Goal: Information Seeking & Learning: Learn about a topic

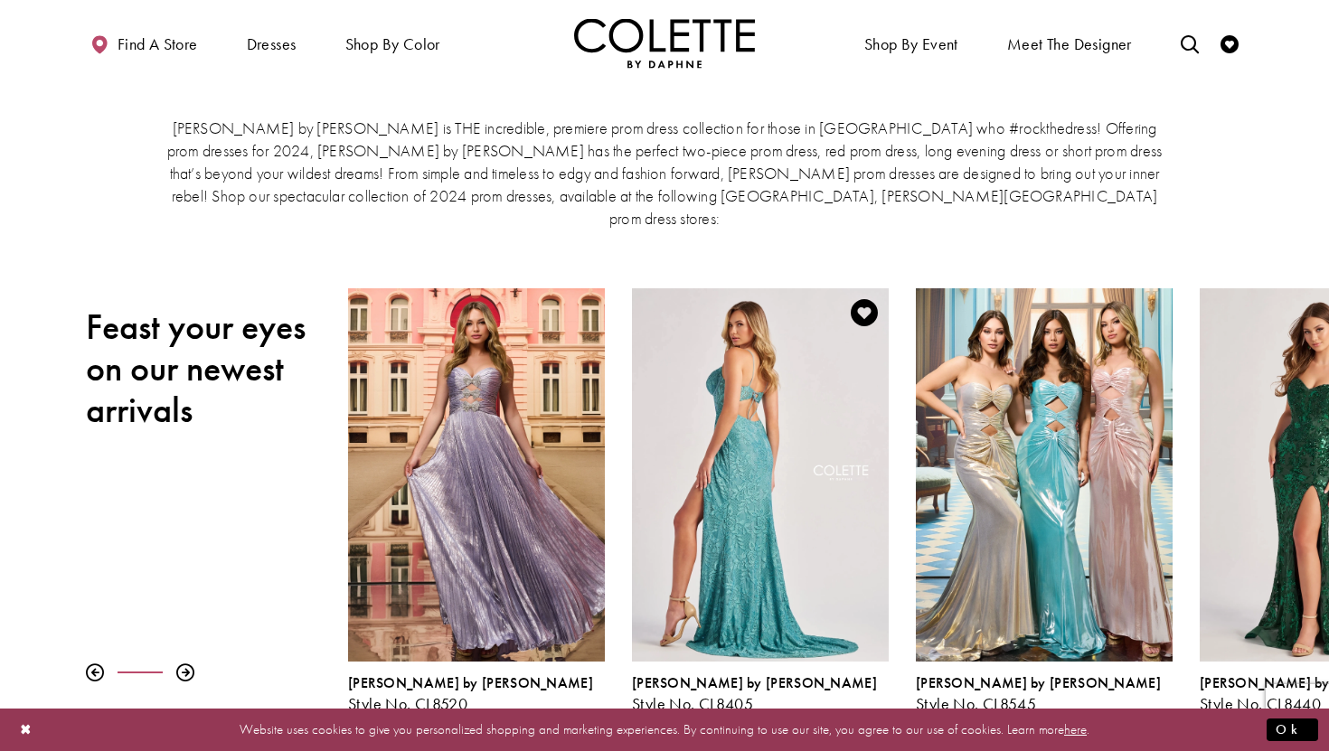
scroll to position [105, 0]
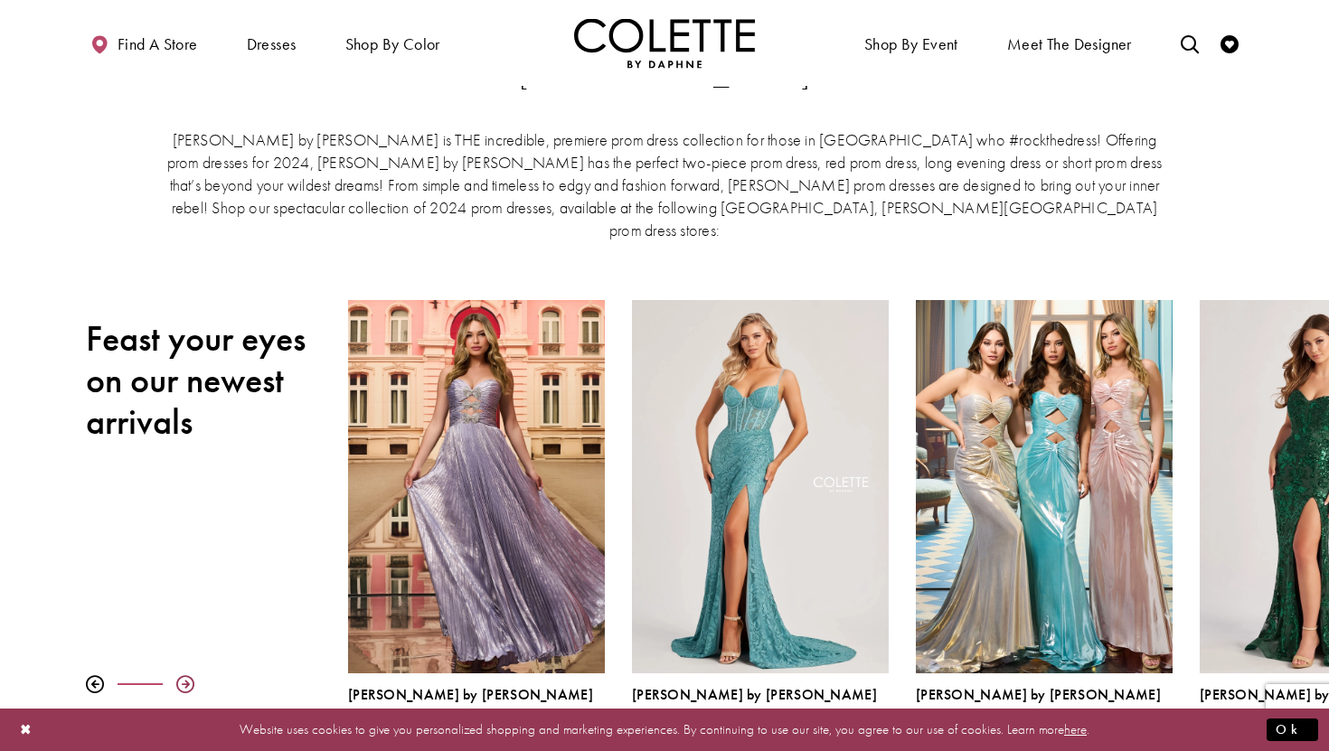
click at [191, 675] on div at bounding box center [185, 684] width 18 height 18
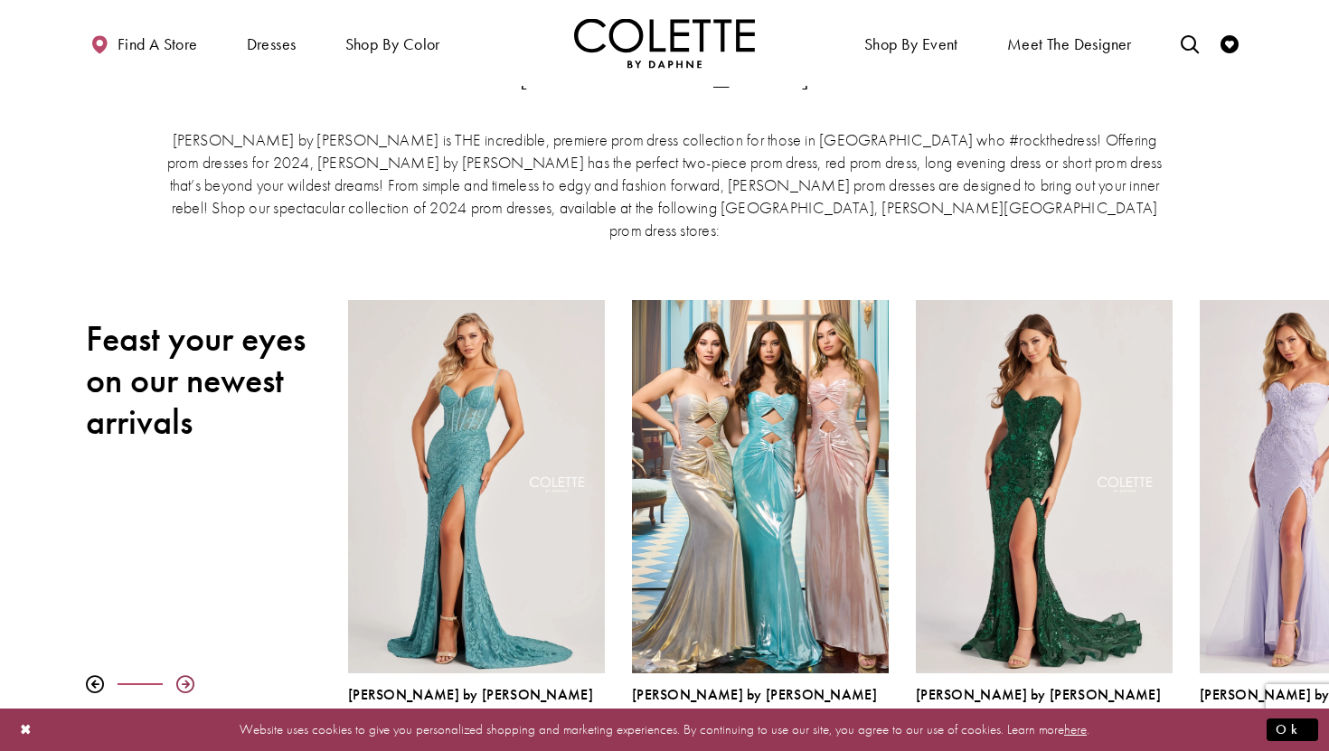
click at [184, 675] on div at bounding box center [185, 684] width 18 height 18
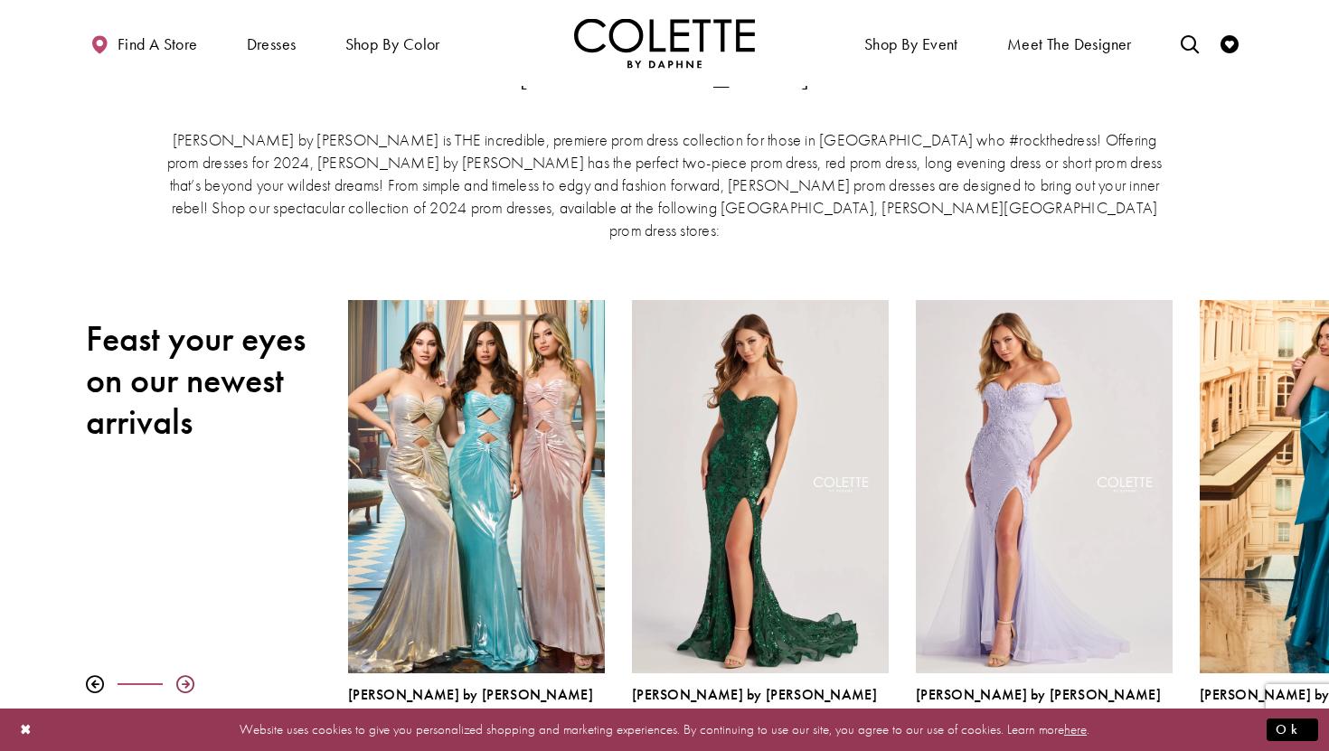
click at [184, 675] on div at bounding box center [185, 684] width 18 height 18
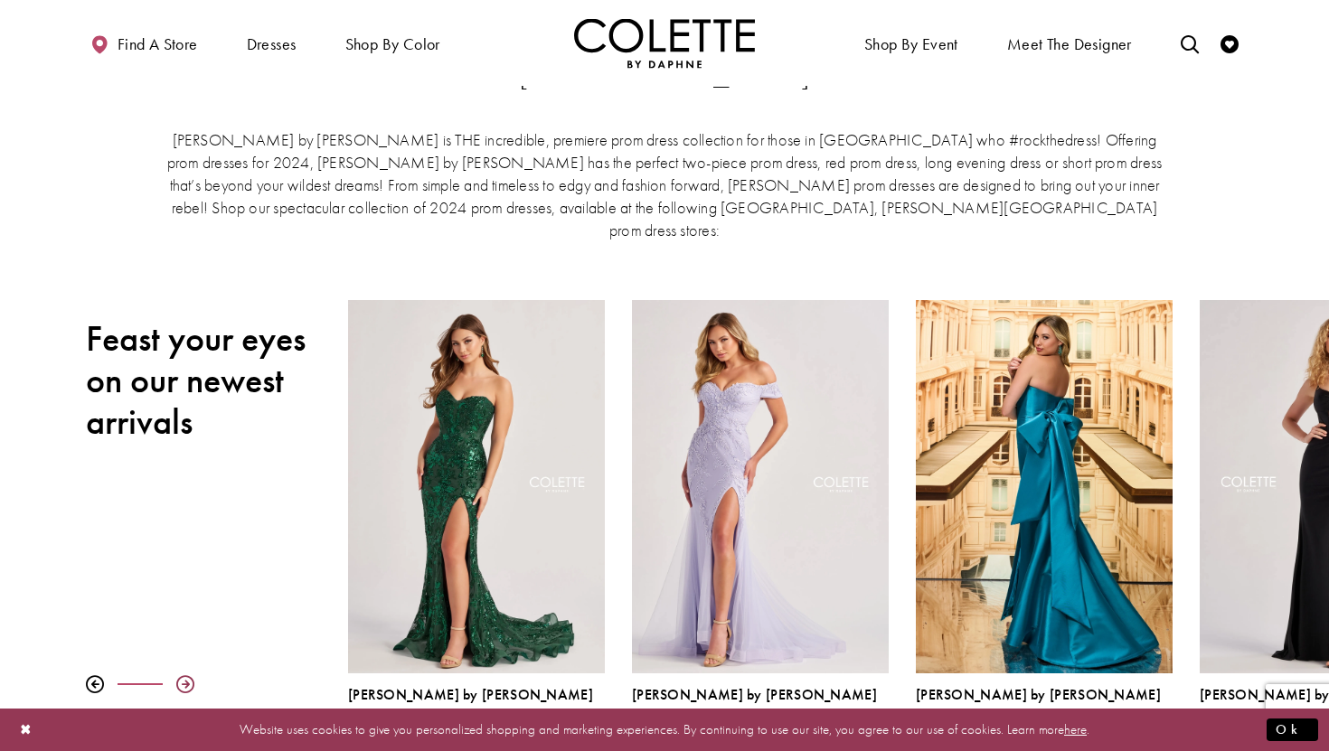
click at [182, 675] on div at bounding box center [185, 684] width 18 height 18
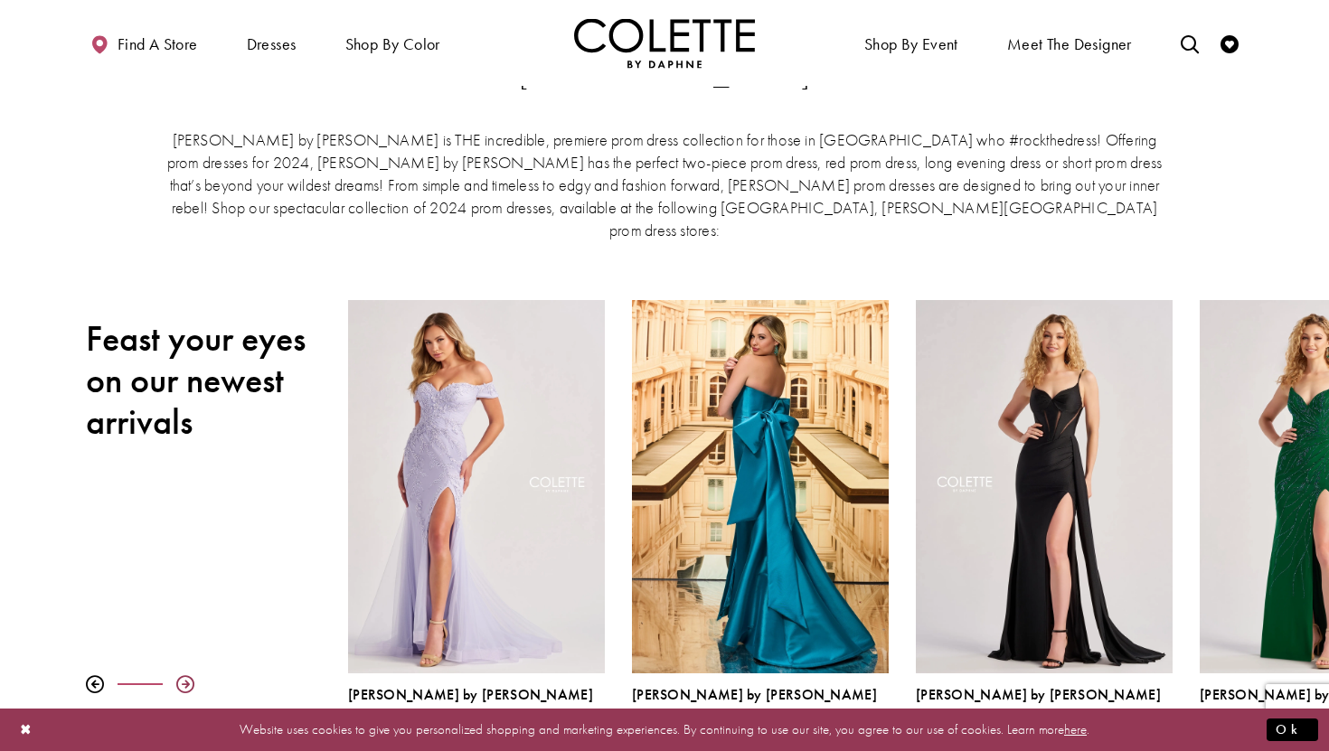
click at [182, 675] on div at bounding box center [185, 684] width 18 height 18
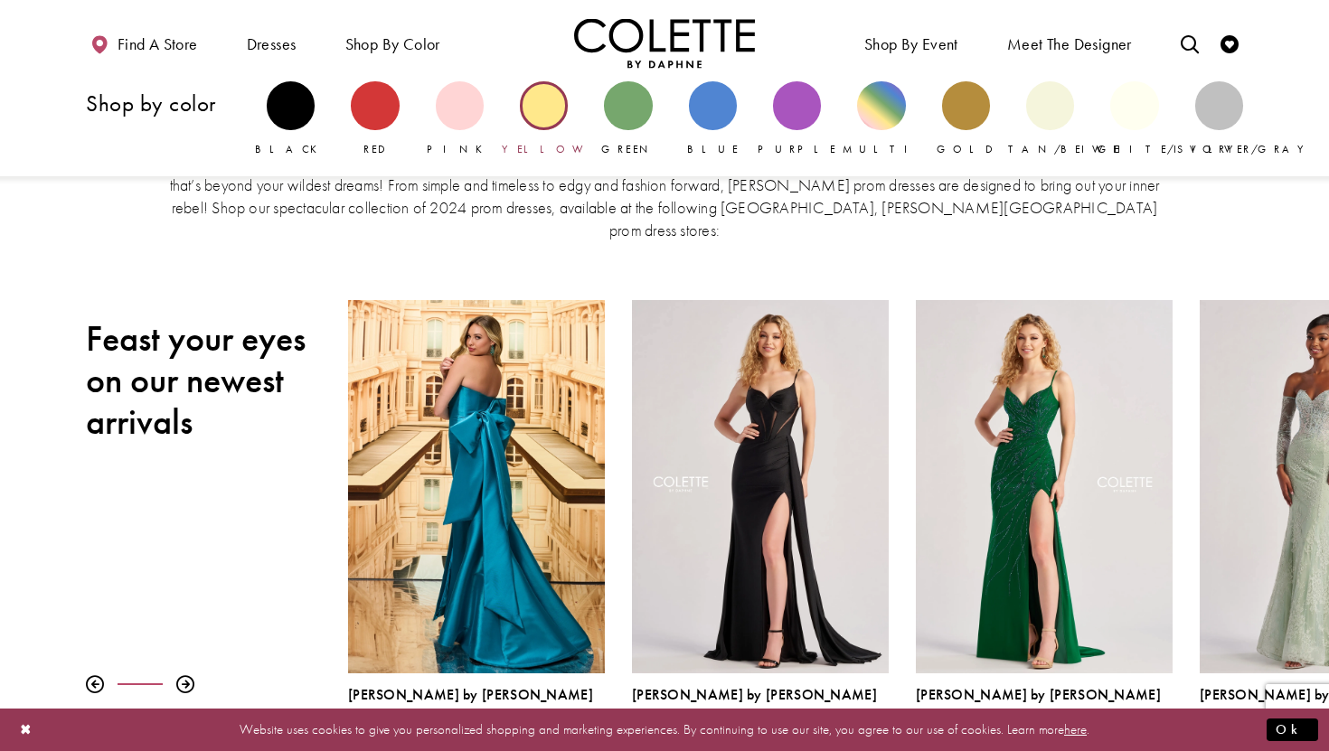
click at [544, 121] on div "Primary block" at bounding box center [544, 105] width 48 height 48
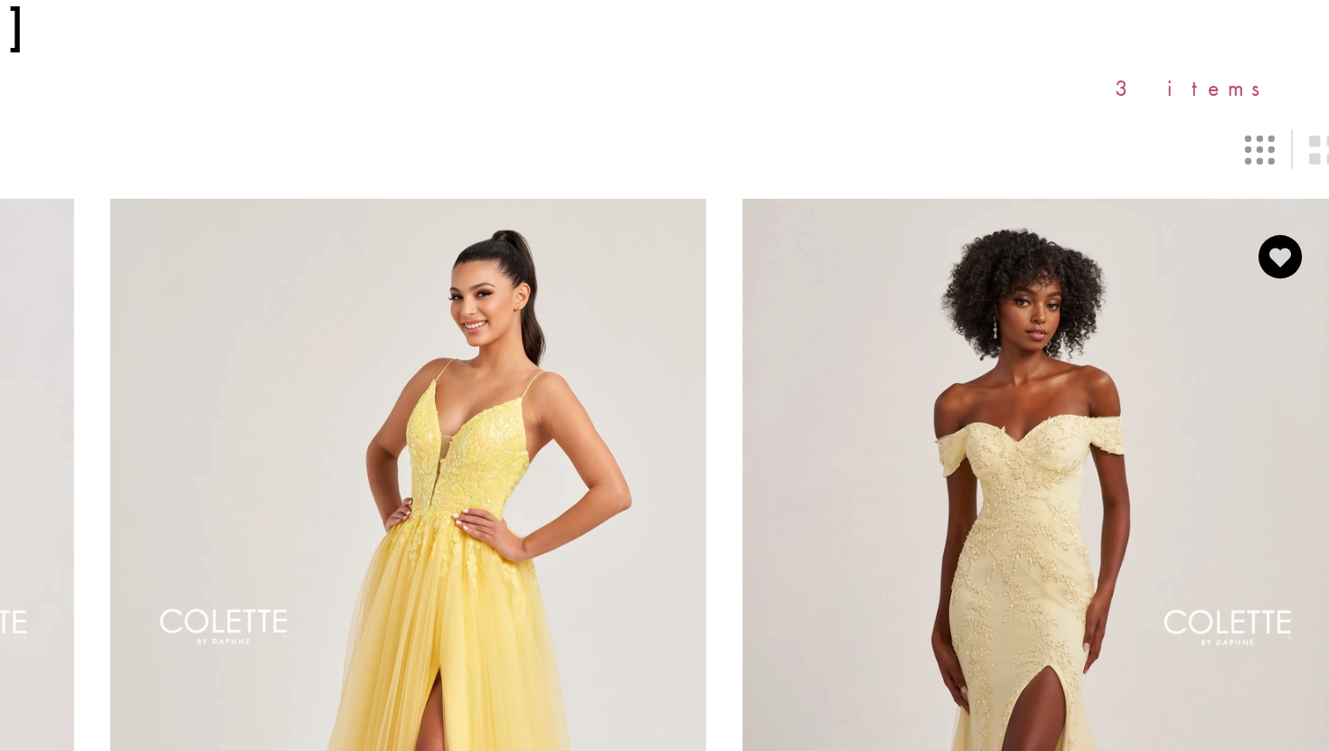
click at [1066, 401] on img "Visit Colette by Daphne Style No. CL8645 Page" at bounding box center [1057, 516] width 371 height 539
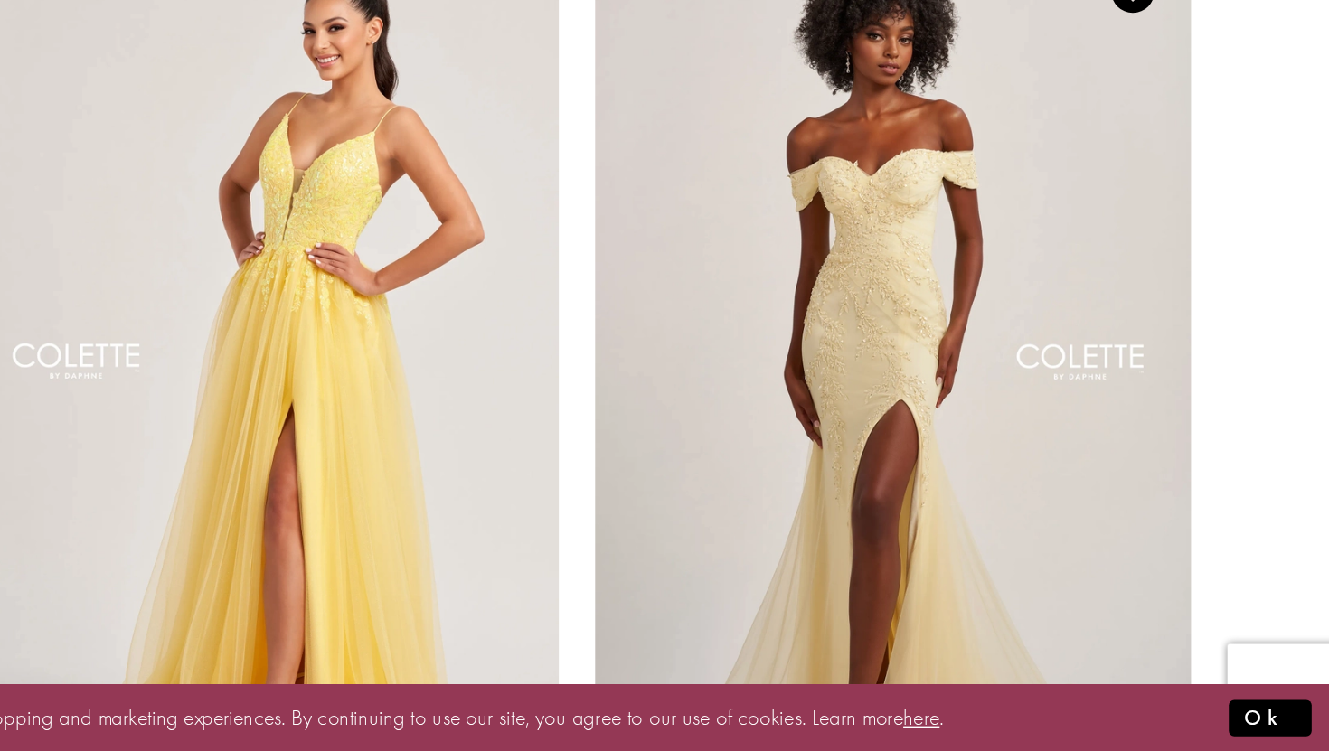
scroll to position [8, 0]
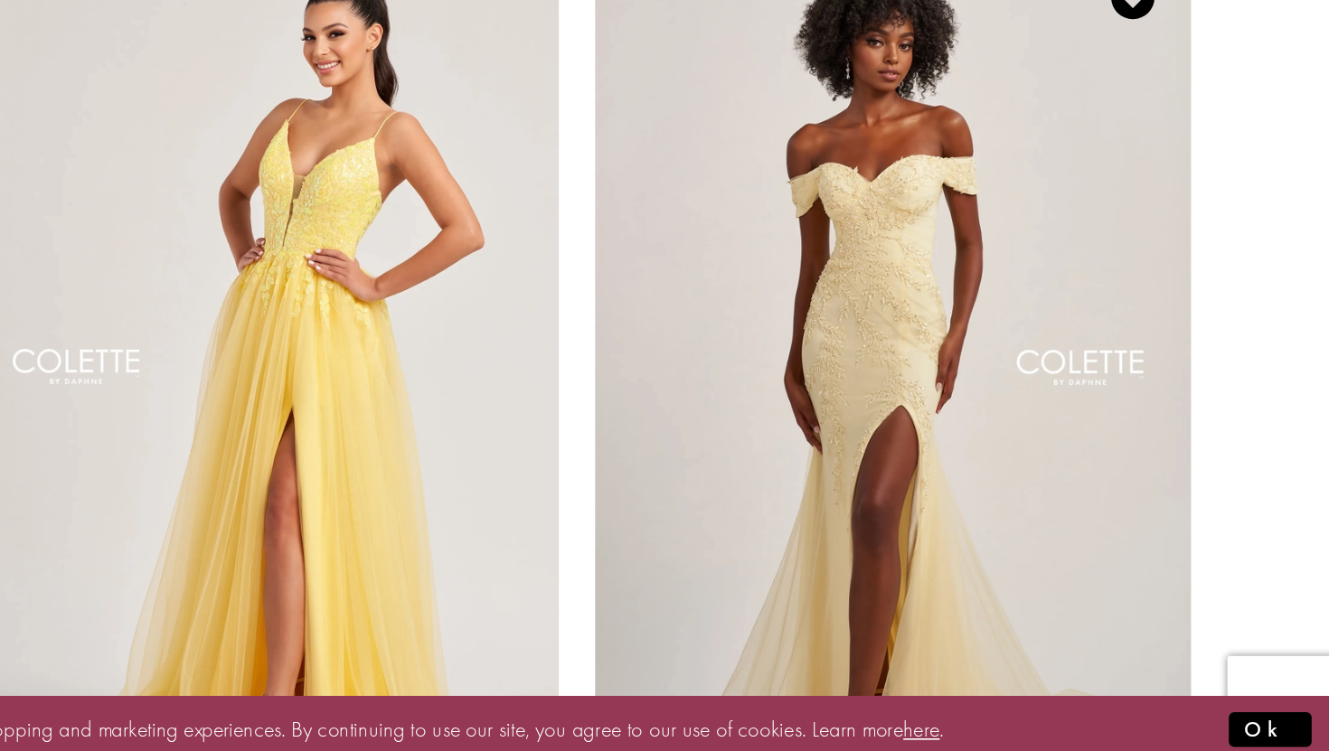
click at [1089, 528] on img "Visit Colette by Daphne Style No. CL8645 Page" at bounding box center [1057, 508] width 371 height 539
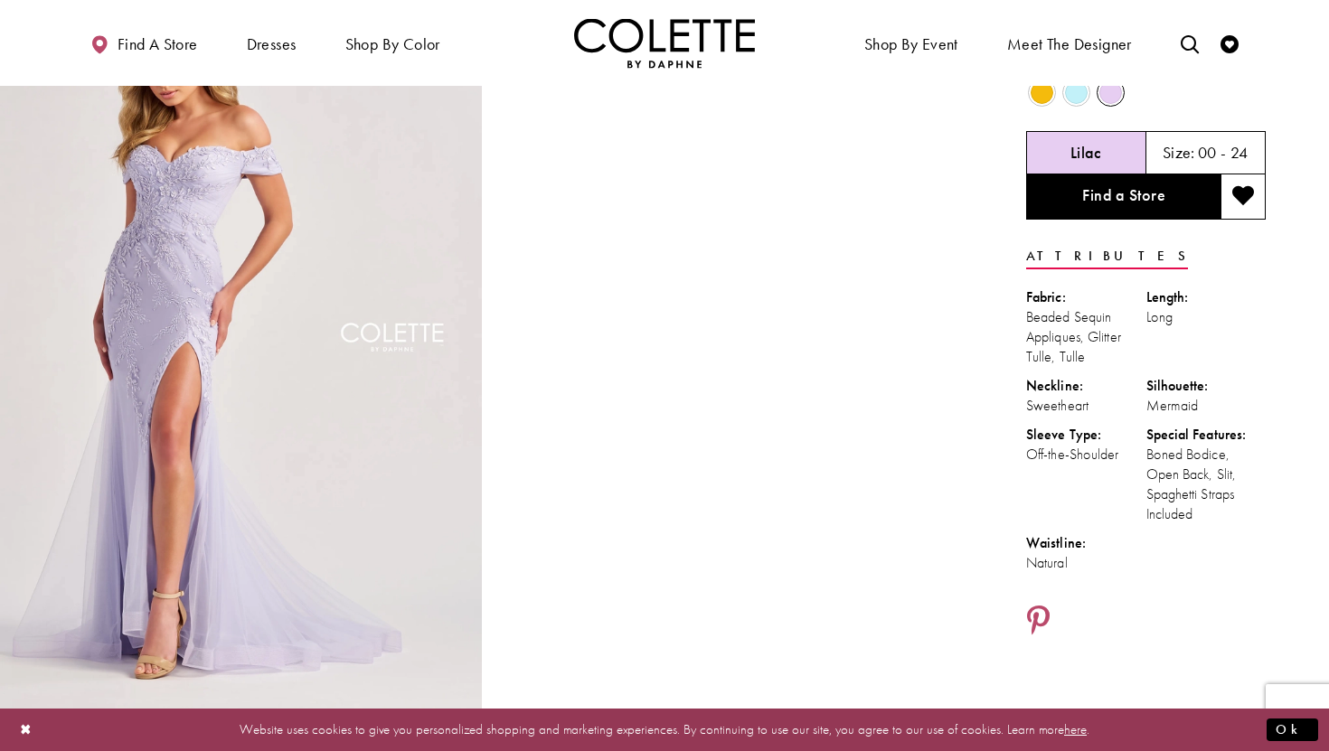
scroll to position [74, 0]
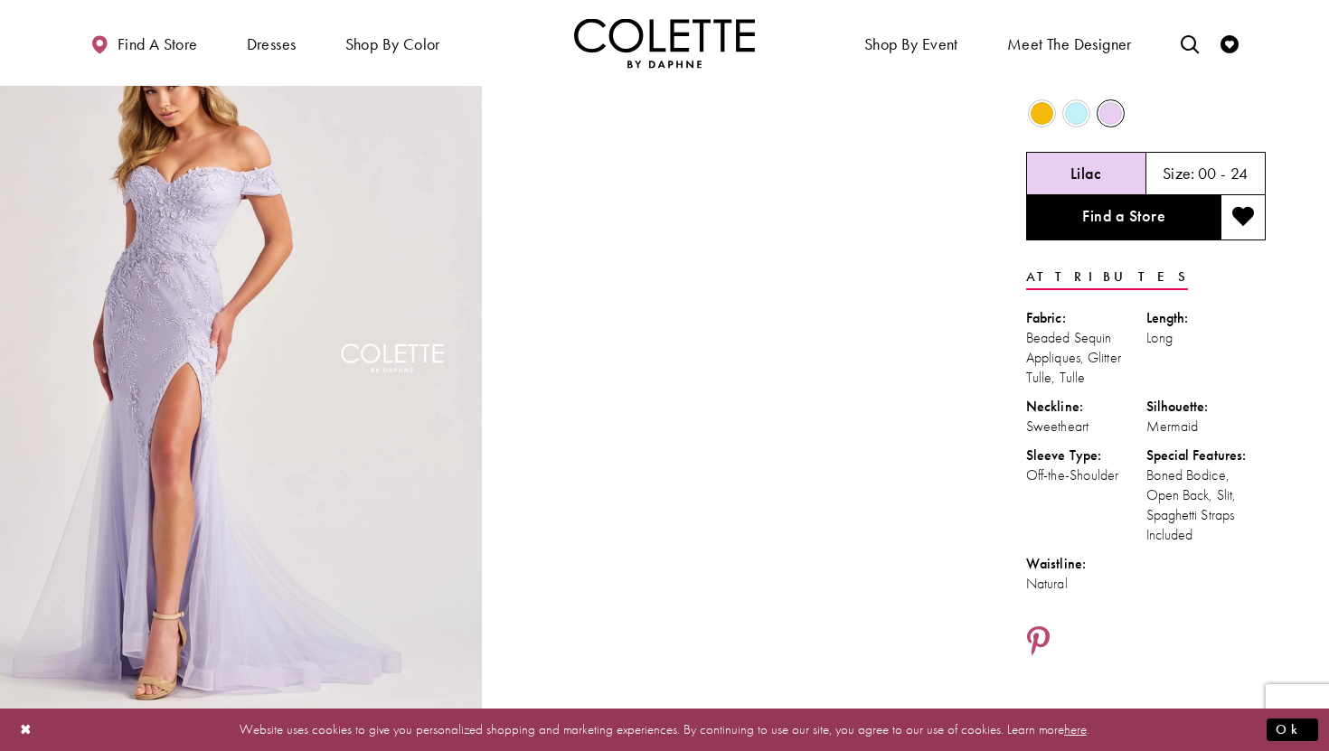
click at [1042, 119] on span "Product color controls state depends on size chosen" at bounding box center [1042, 113] width 23 height 23
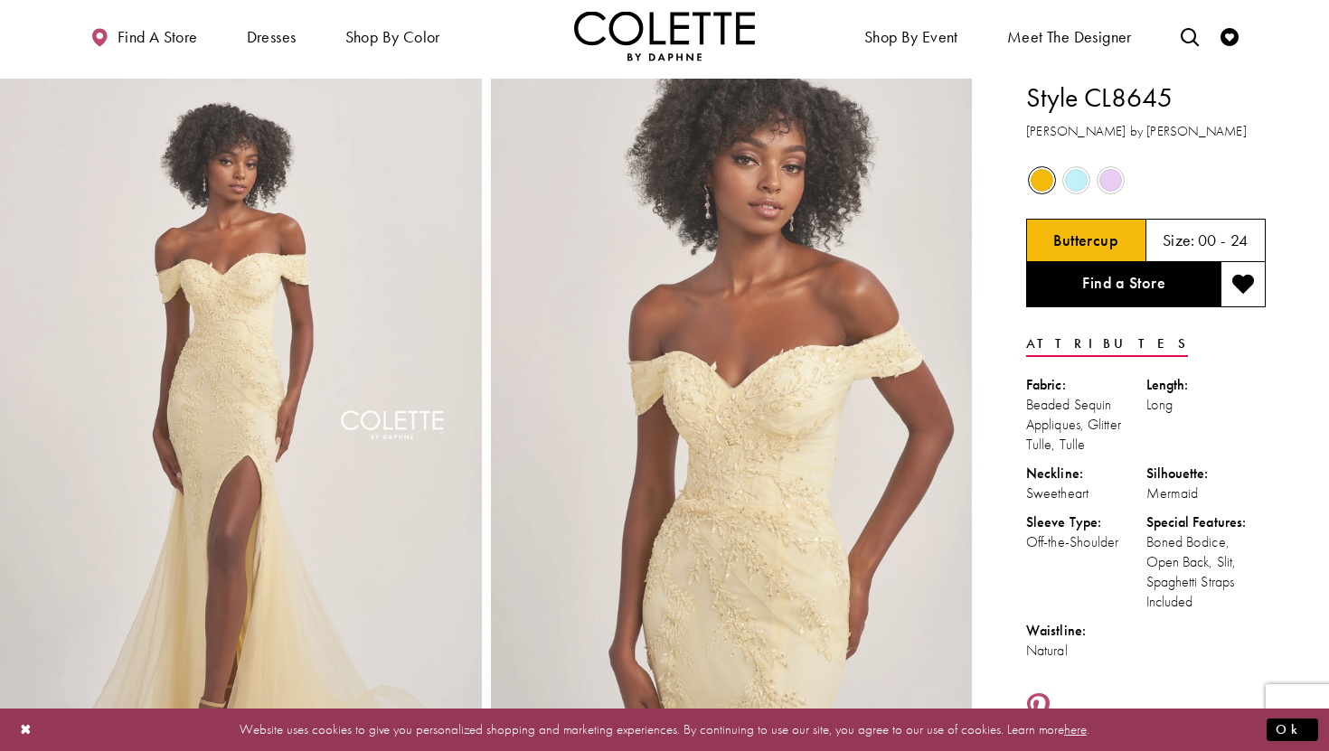
scroll to position [0, 0]
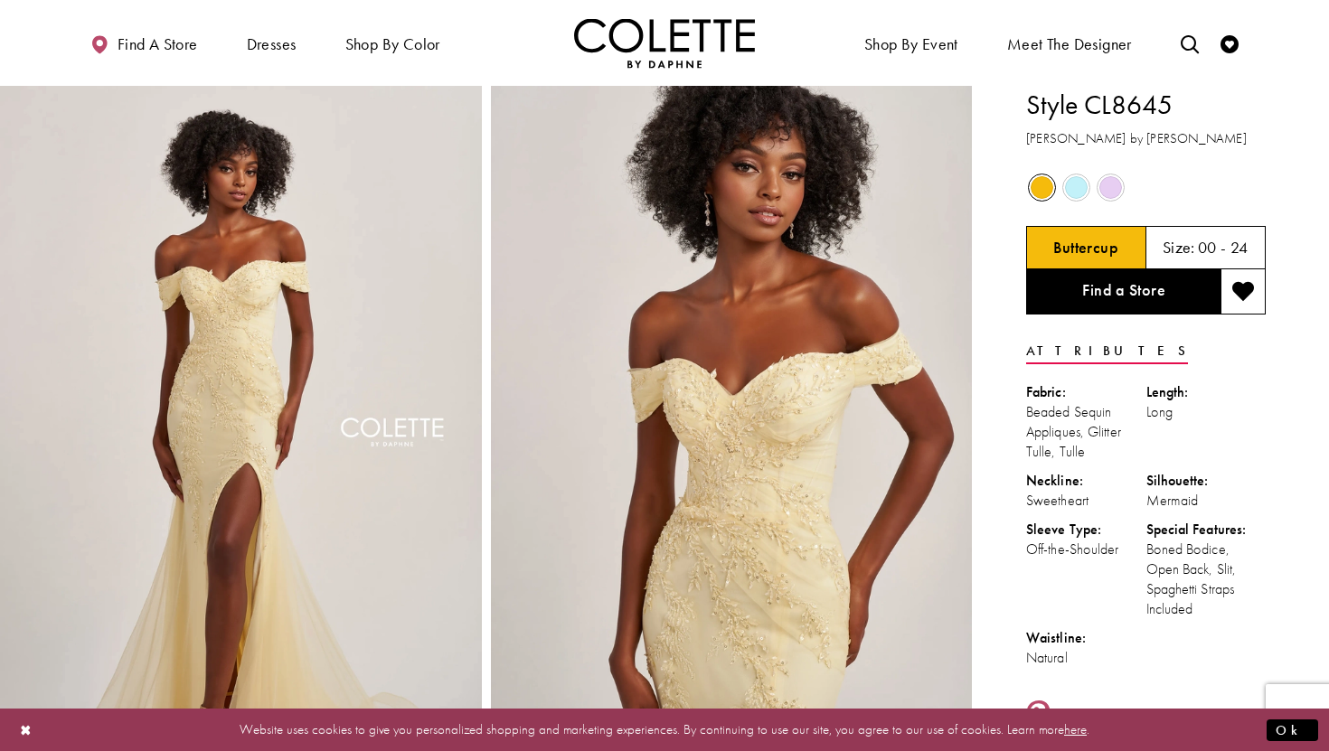
click at [1224, 243] on h5 "00 - 24" at bounding box center [1223, 248] width 51 height 18
click at [1204, 248] on h5 "00 - 24" at bounding box center [1223, 248] width 51 height 18
click at [1128, 292] on link "Find a Store" at bounding box center [1123, 291] width 194 height 45
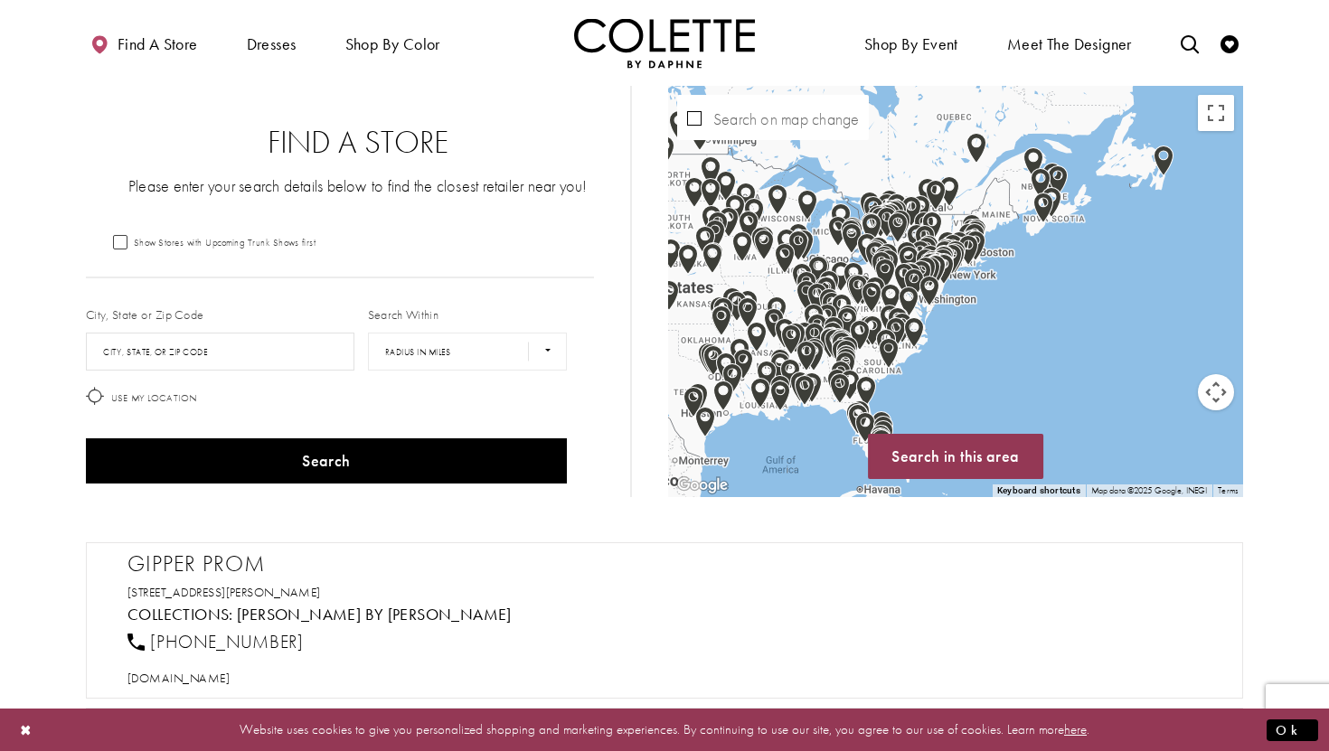
drag, startPoint x: 1116, startPoint y: 212, endPoint x: 976, endPoint y: 396, distance: 230.9
click at [976, 396] on div "Map with store locations" at bounding box center [955, 291] width 575 height 411
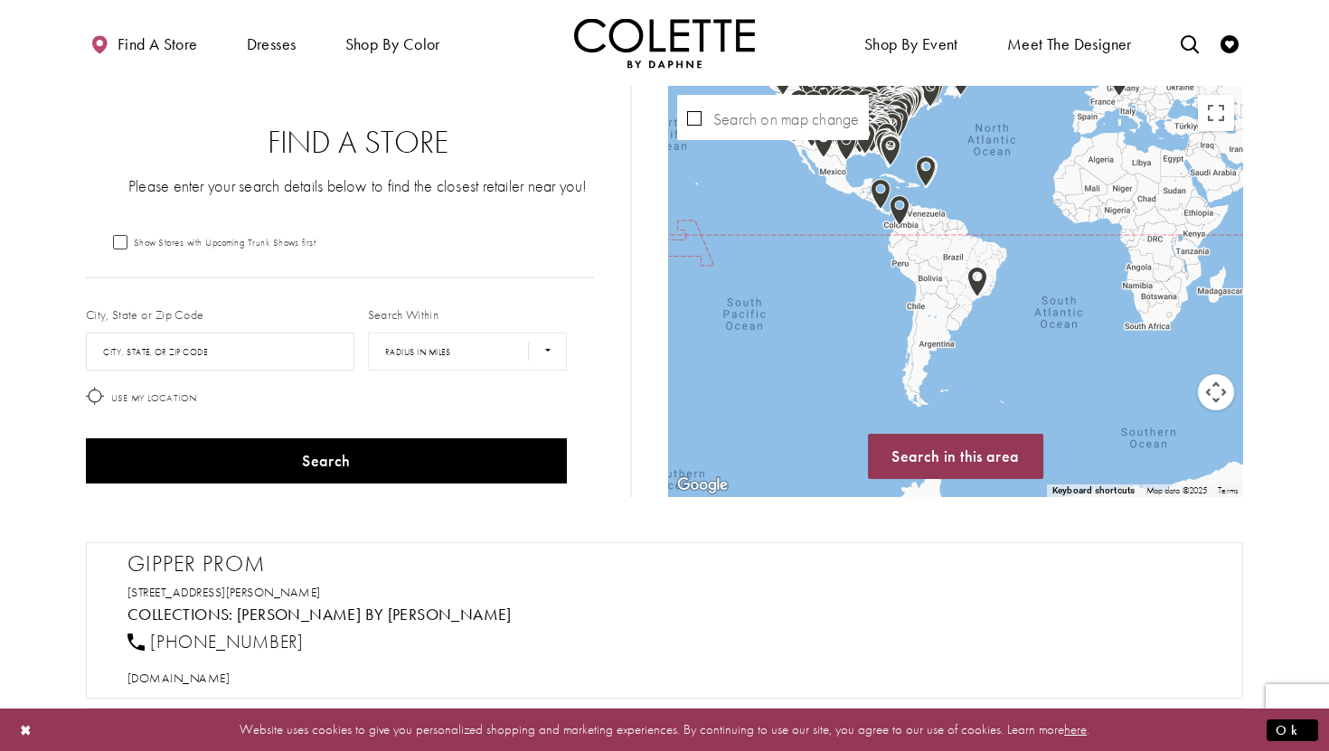
drag, startPoint x: 1092, startPoint y: 312, endPoint x: 1135, endPoint y: 147, distance: 169.9
click at [1135, 147] on div "Map with store locations" at bounding box center [955, 291] width 575 height 411
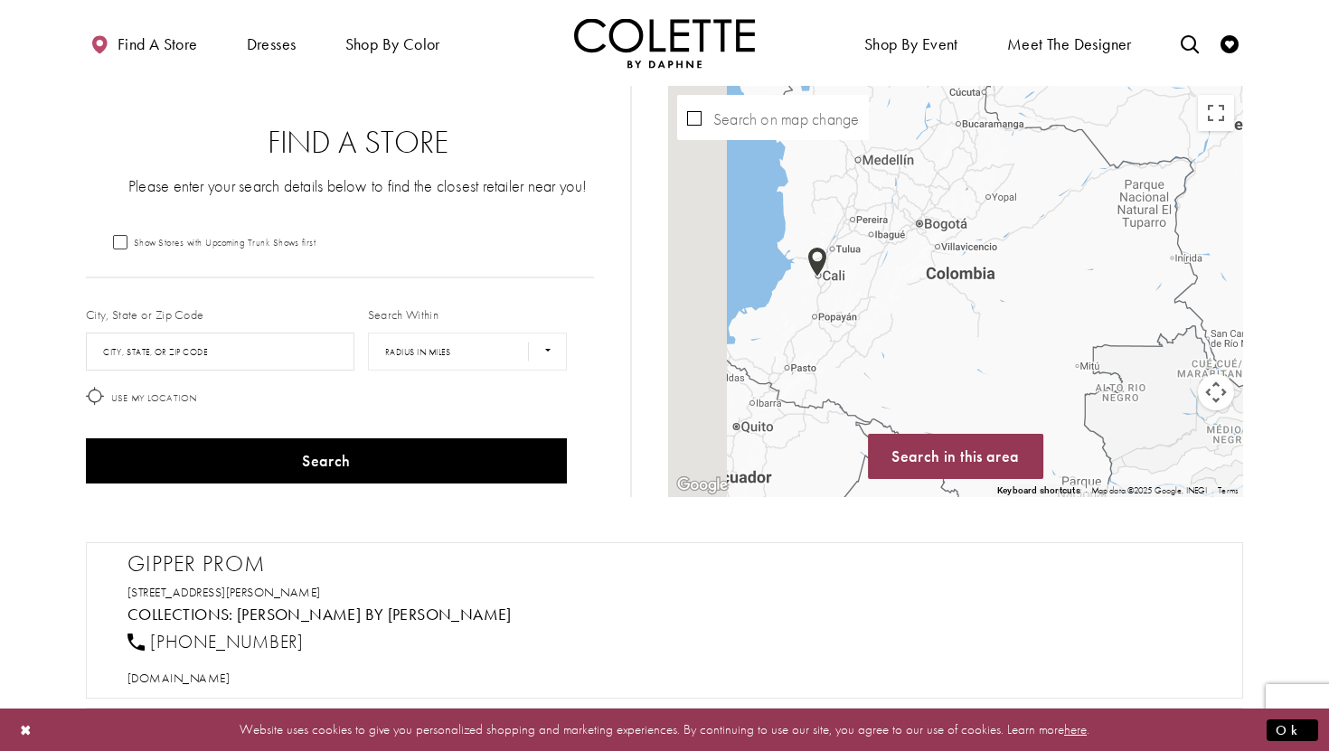
drag, startPoint x: 736, startPoint y: 334, endPoint x: 967, endPoint y: 330, distance: 231.5
click at [967, 330] on div "Map with store locations" at bounding box center [955, 291] width 575 height 411
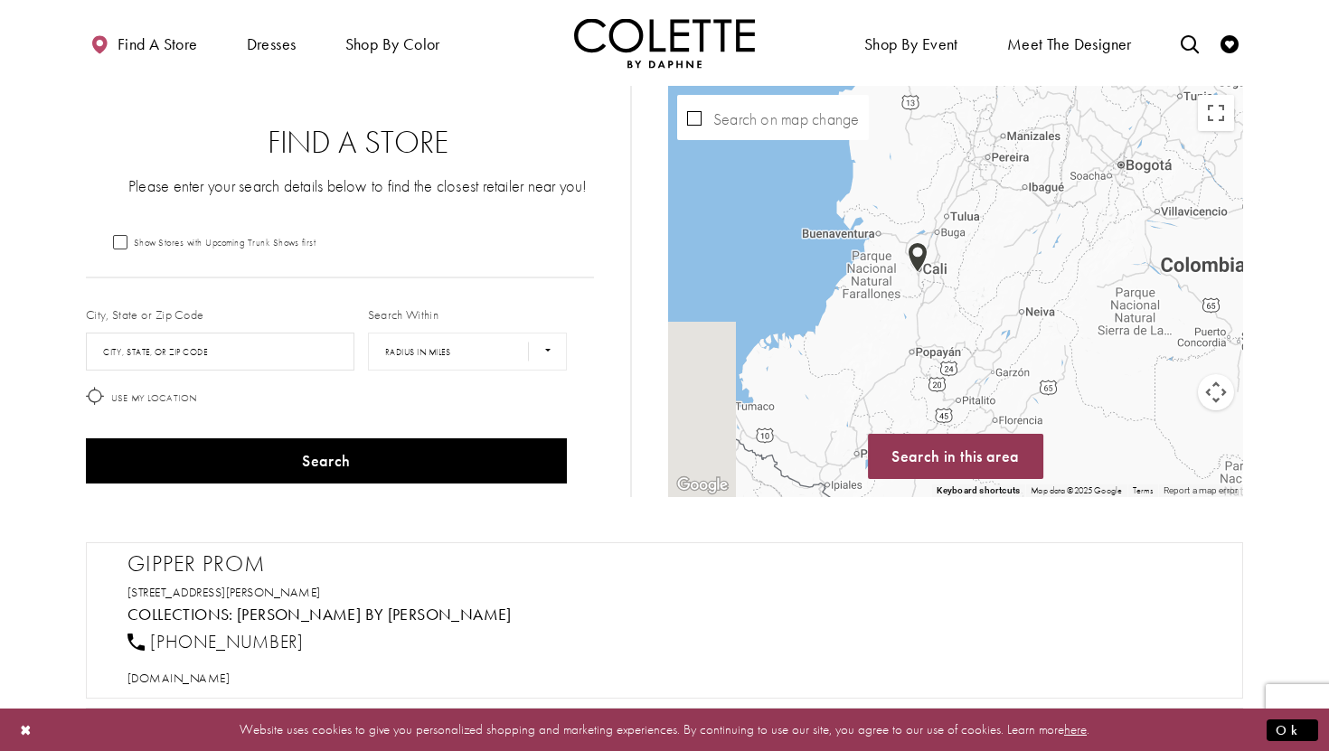
drag, startPoint x: 883, startPoint y: 316, endPoint x: 958, endPoint y: 297, distance: 77.4
click at [959, 297] on div "Map with store locations" at bounding box center [955, 291] width 575 height 411
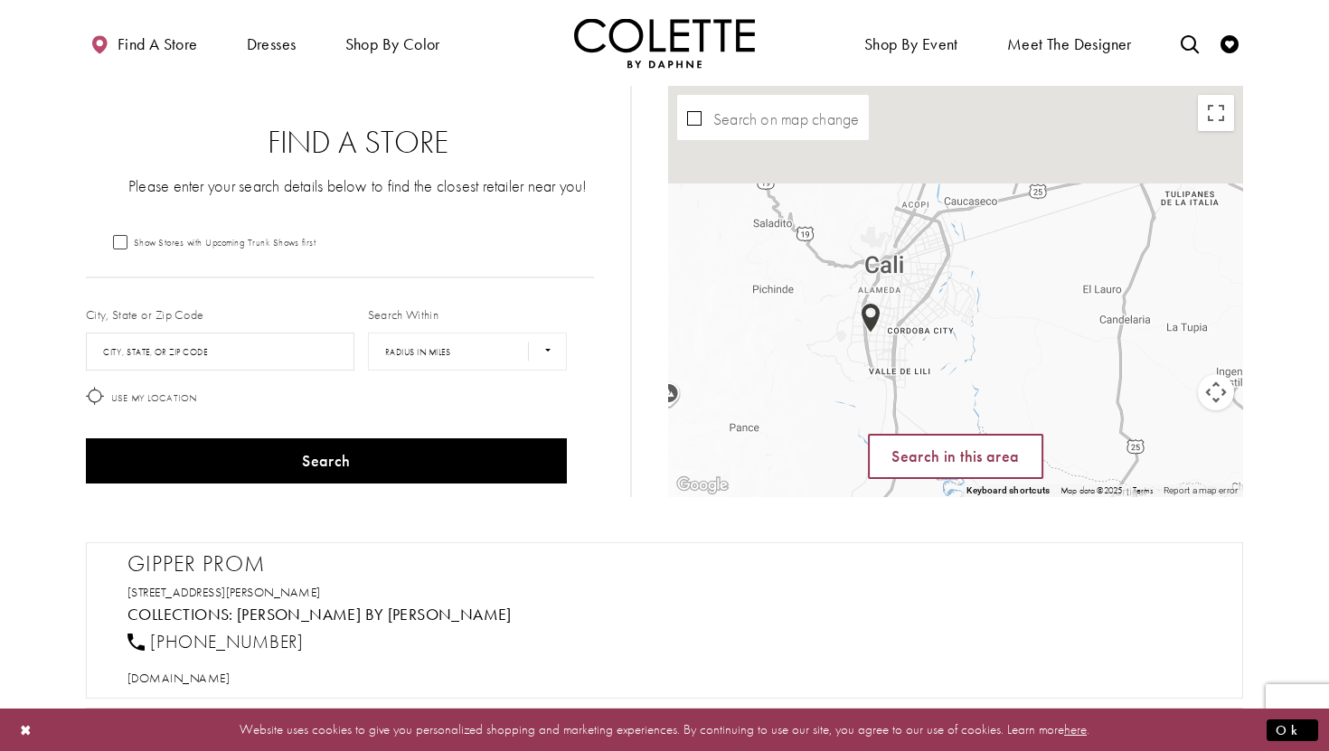
drag, startPoint x: 862, startPoint y: 242, endPoint x: 898, endPoint y: 470, distance: 230.5
click at [898, 470] on div "← Move left → Move right ↑ Move up ↓ Move down + Zoom in - Zoom out Home Jump l…" at bounding box center [955, 291] width 575 height 411
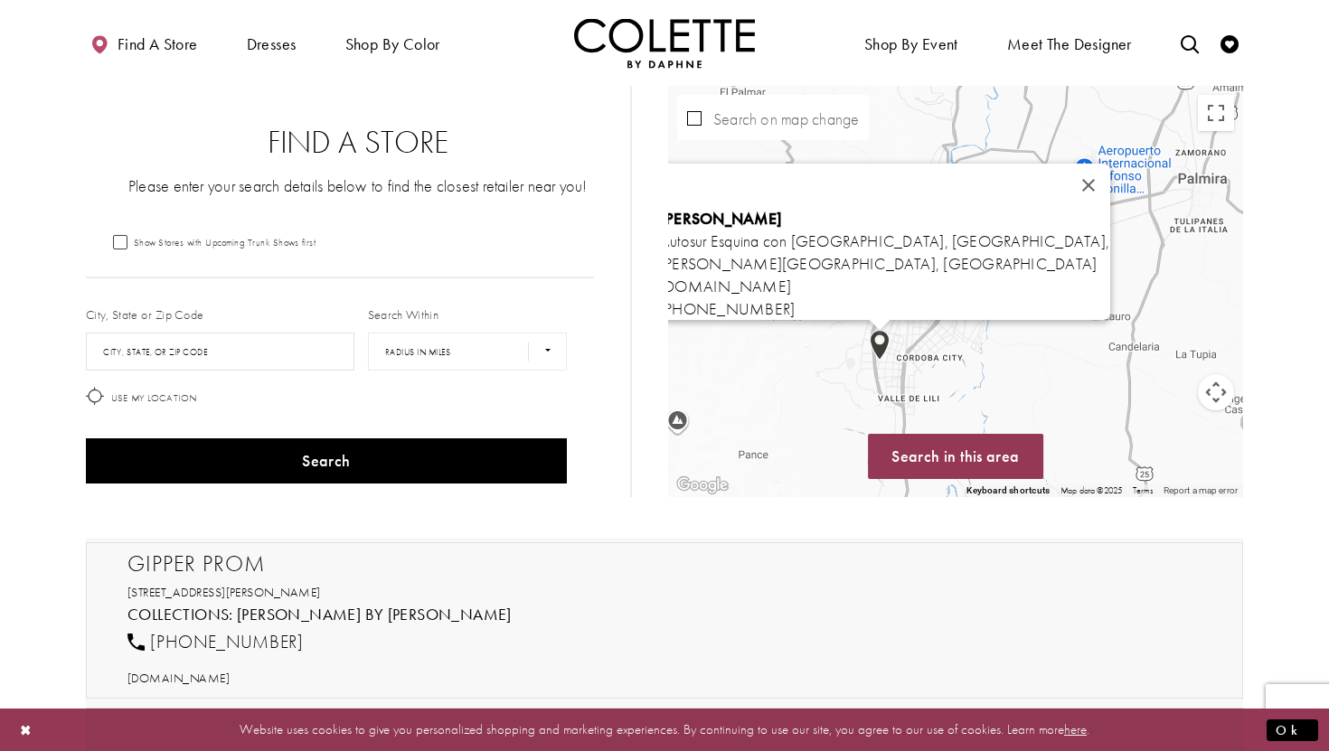
click at [879, 350] on img "Map with store locations" at bounding box center [880, 345] width 20 height 31
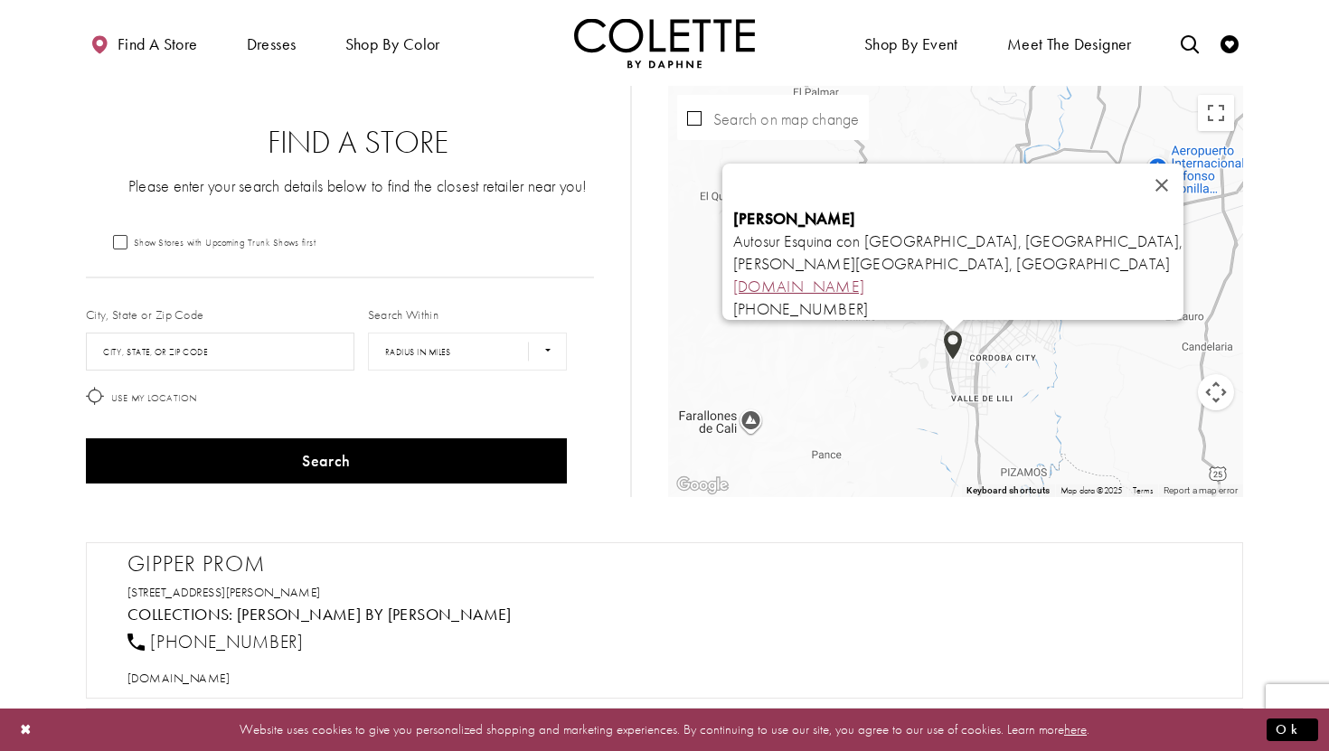
click at [843, 278] on link "orlandomarmolejo.com" at bounding box center [798, 286] width 131 height 21
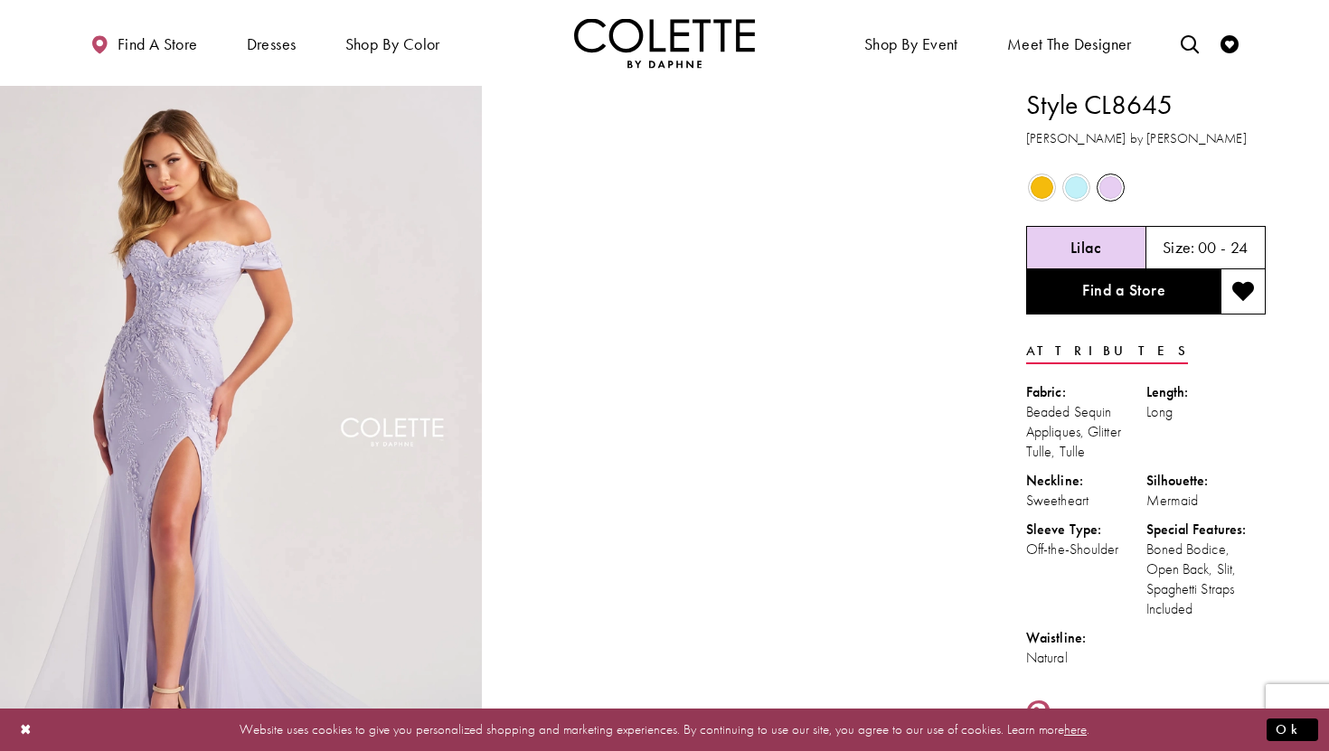
click at [1038, 196] on span "Product color controls state depends on size chosen" at bounding box center [1042, 187] width 23 height 23
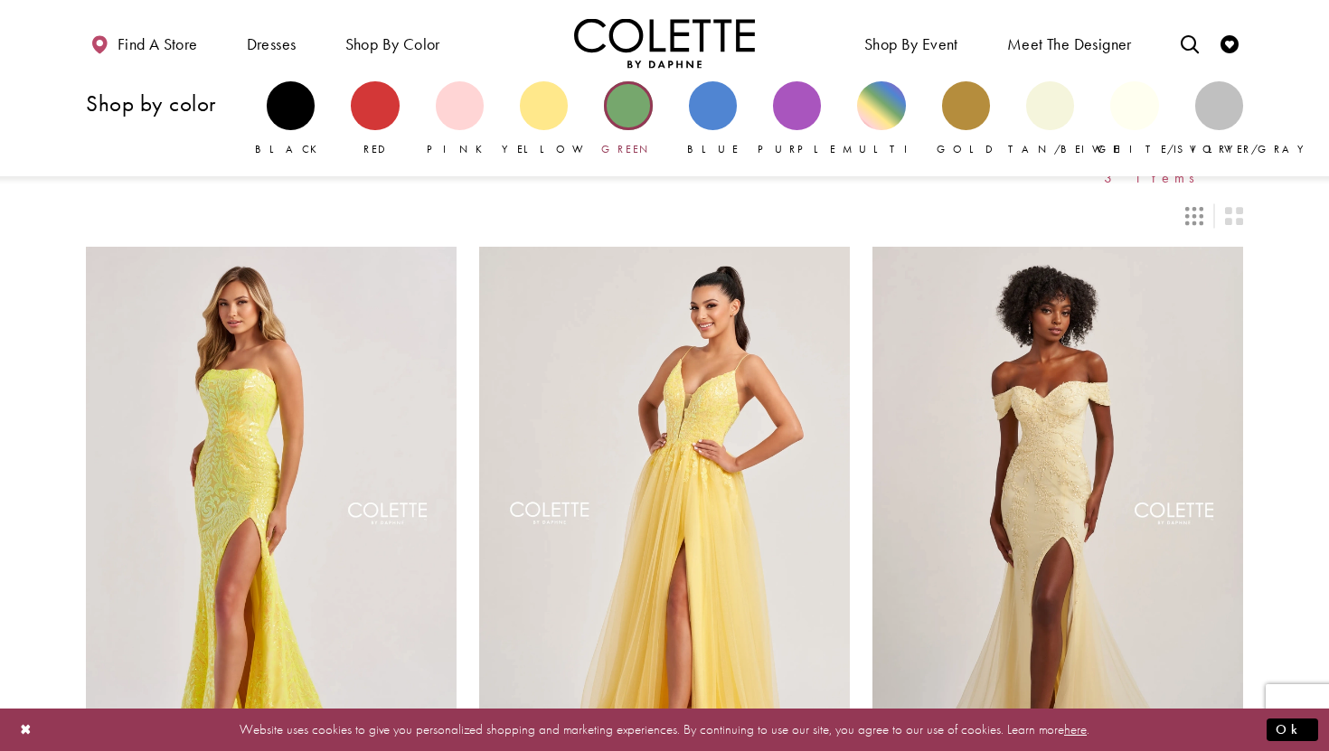
click at [636, 106] on div "Primary block" at bounding box center [628, 105] width 48 height 48
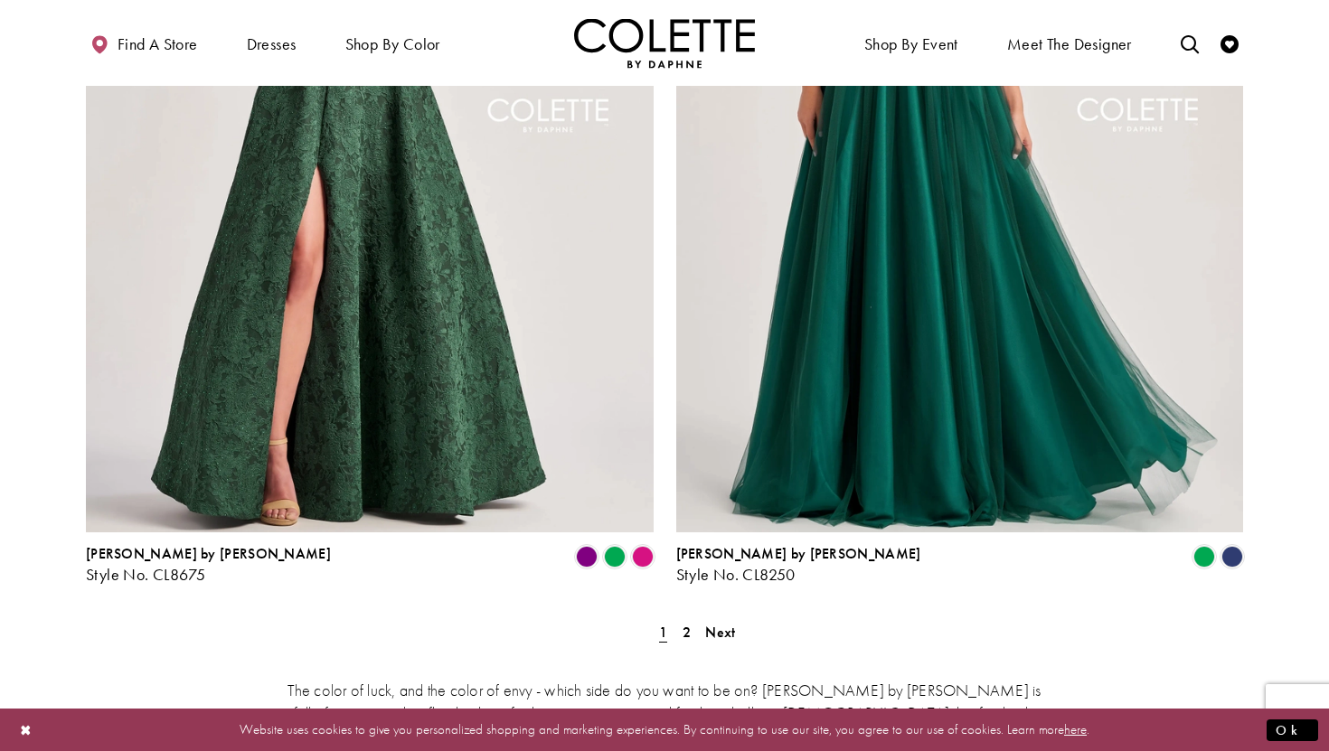
scroll to position [3401, 0]
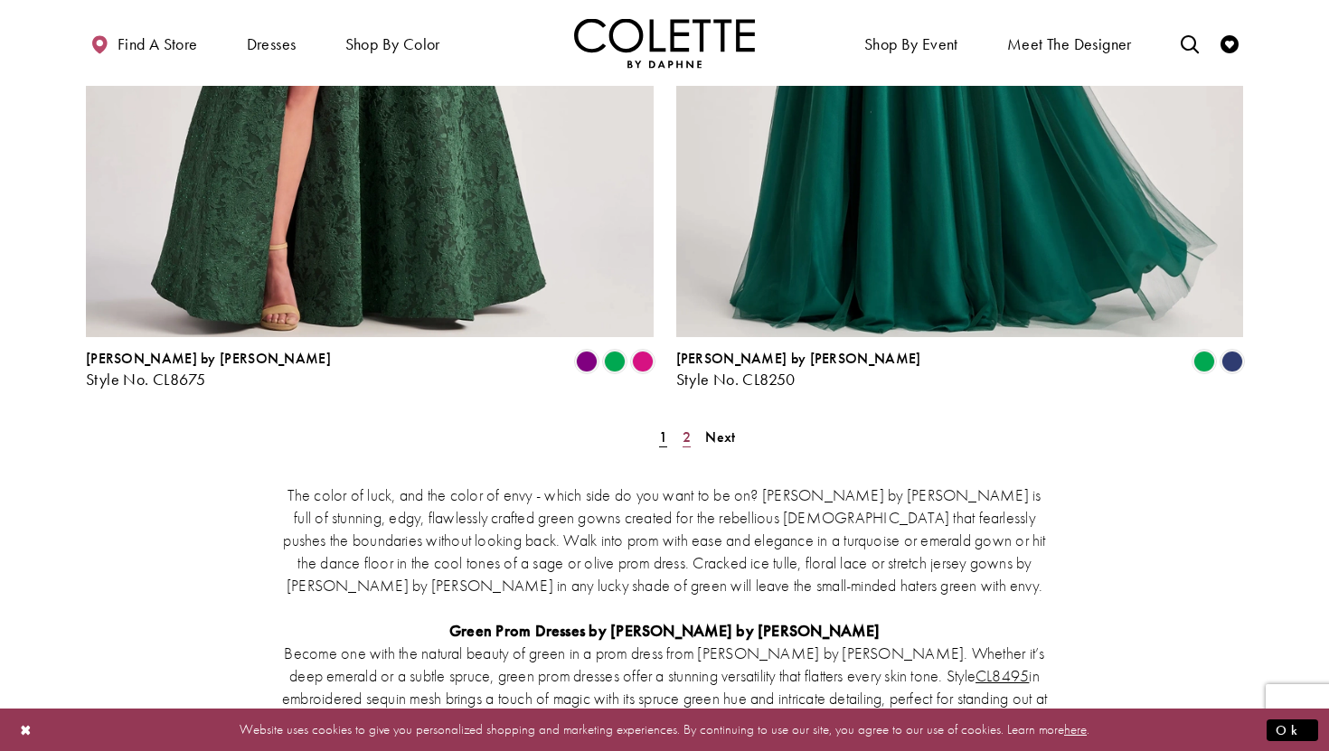
click at [686, 428] on span "2" at bounding box center [687, 437] width 8 height 19
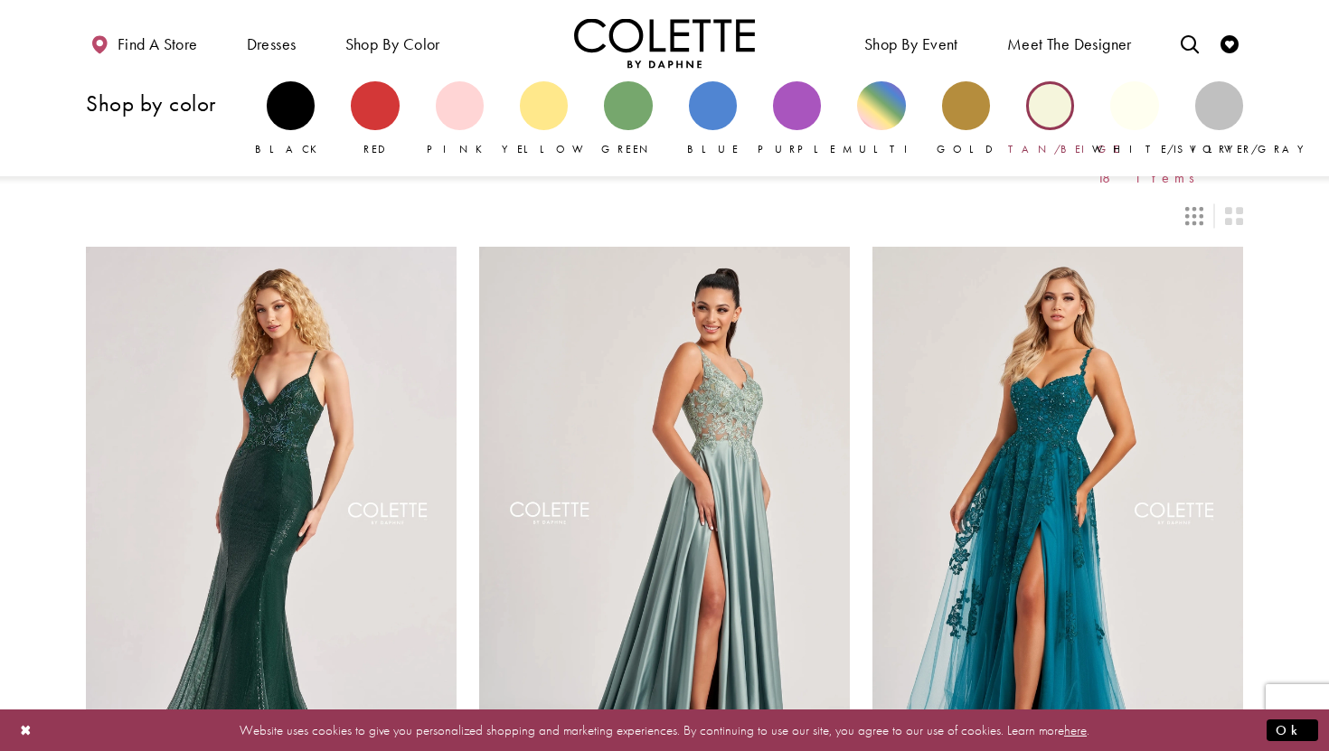
click at [1053, 115] on div "Primary block" at bounding box center [1050, 105] width 48 height 48
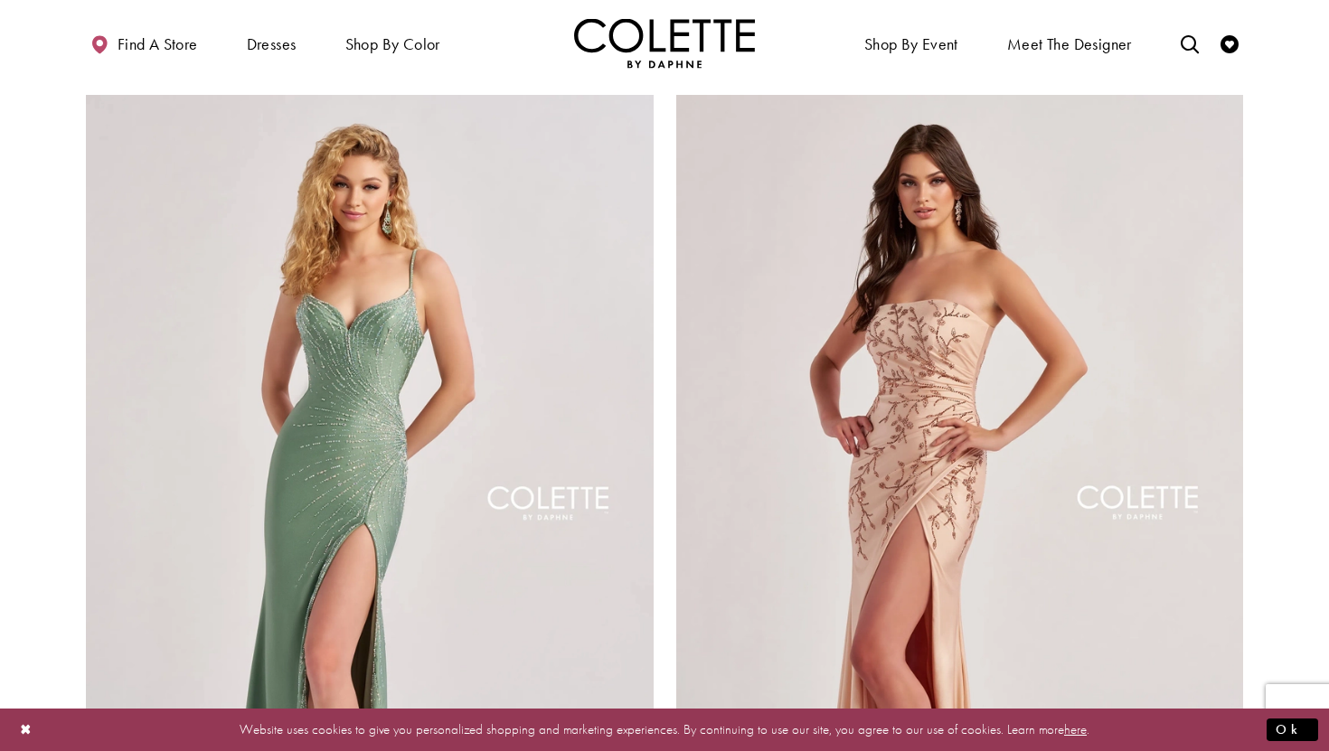
scroll to position [154, 0]
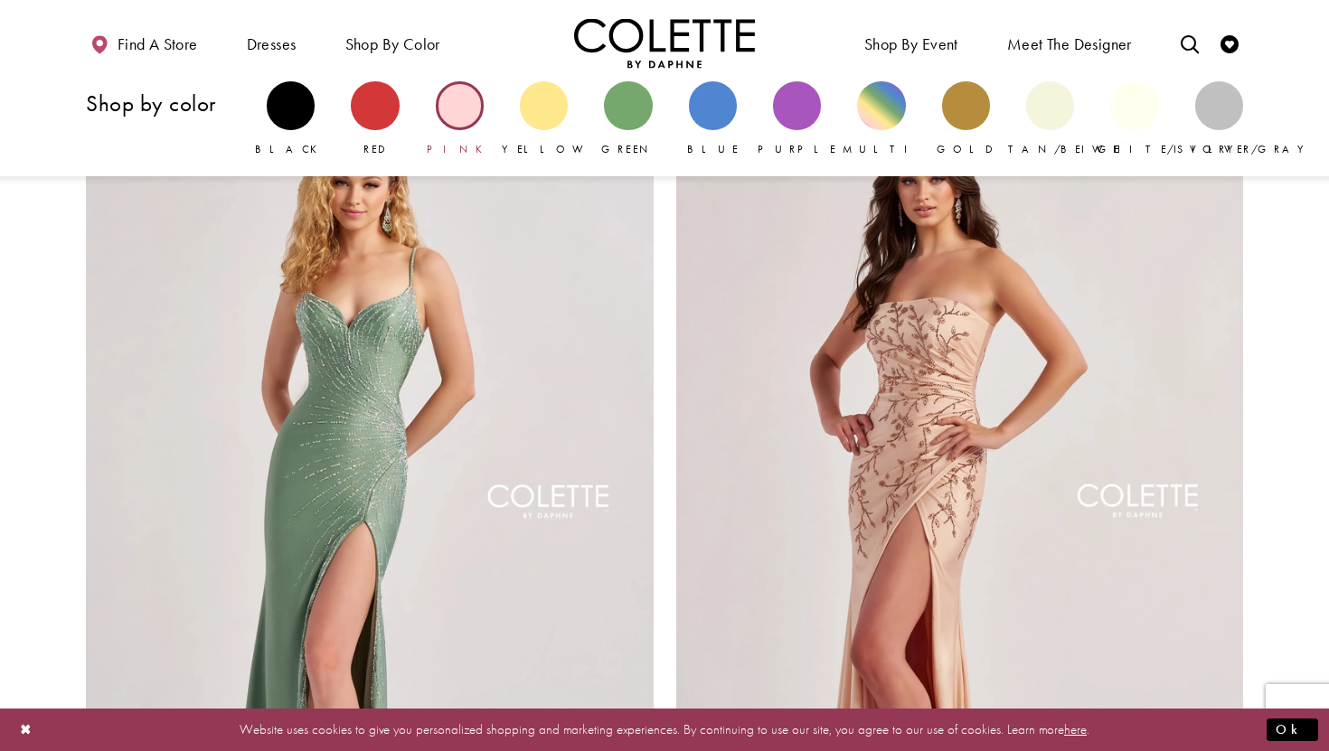
click at [451, 123] on div "Primary block" at bounding box center [460, 105] width 48 height 48
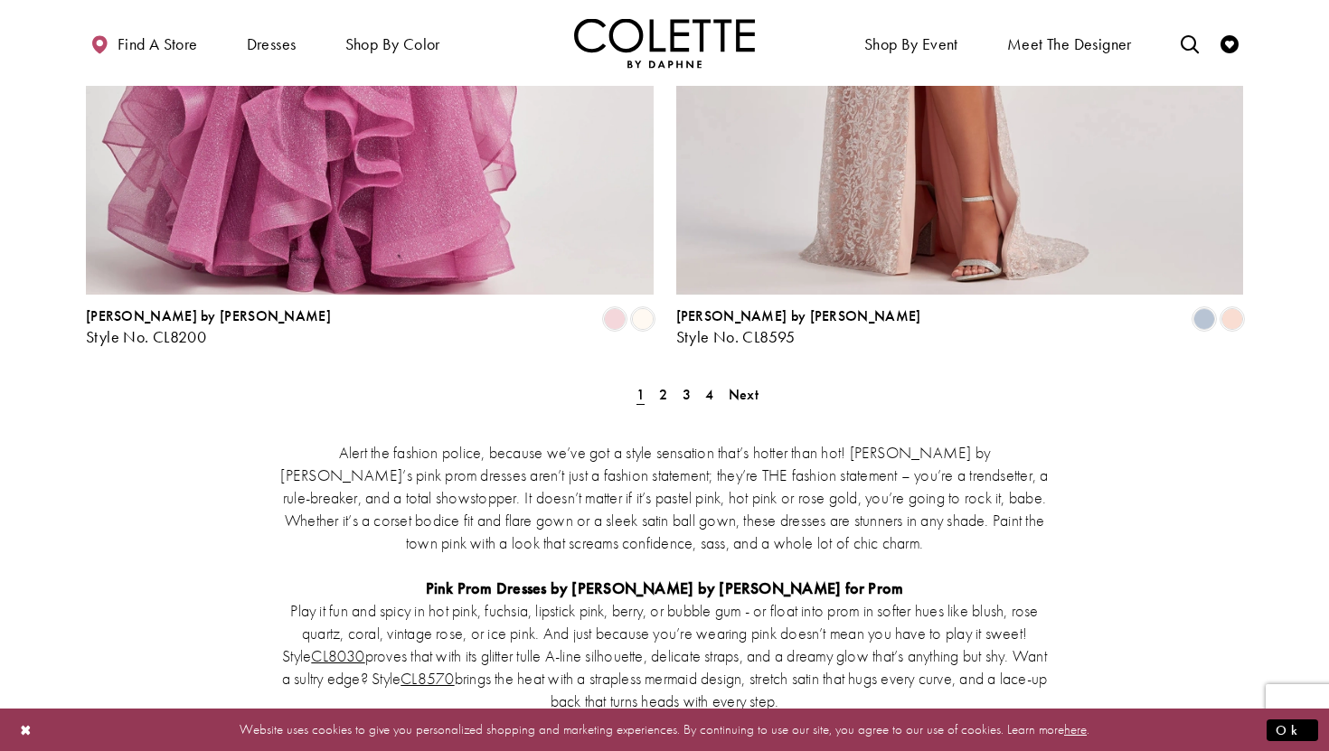
scroll to position [3528, 0]
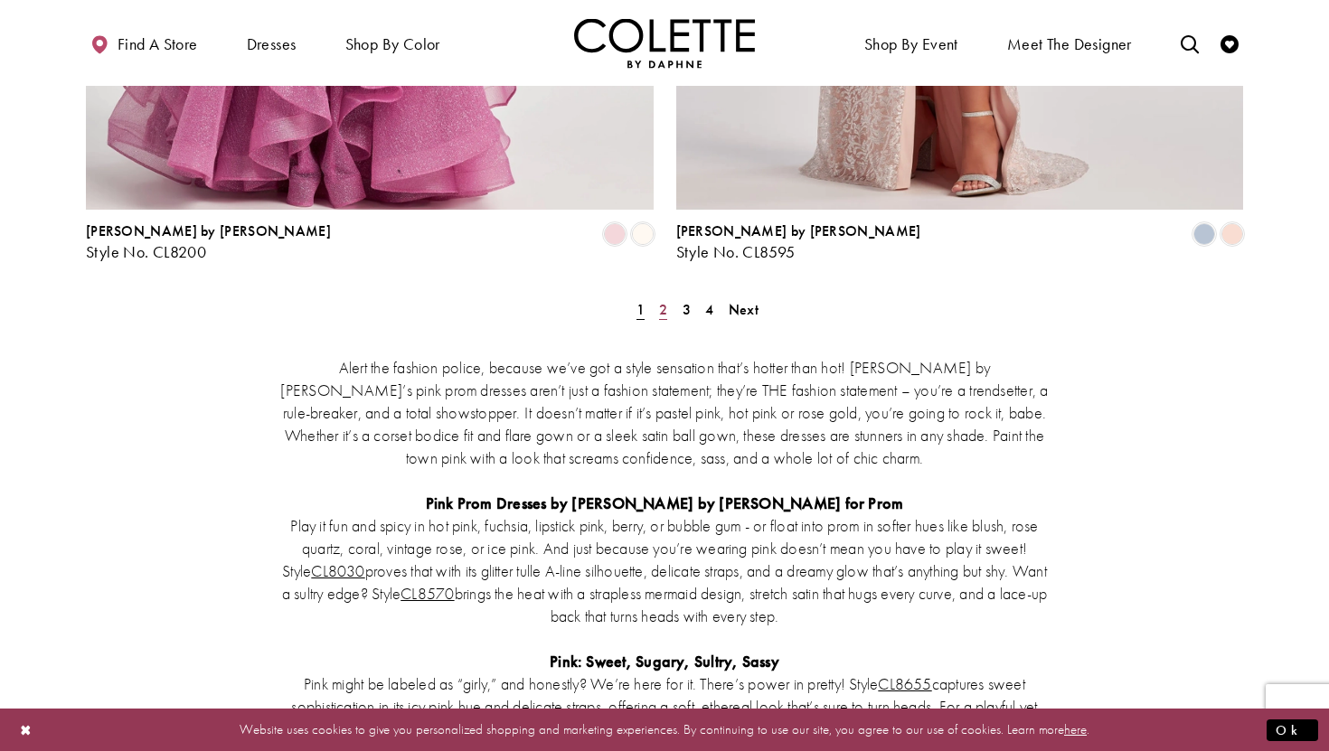
click at [664, 300] on span "2" at bounding box center [663, 309] width 8 height 19
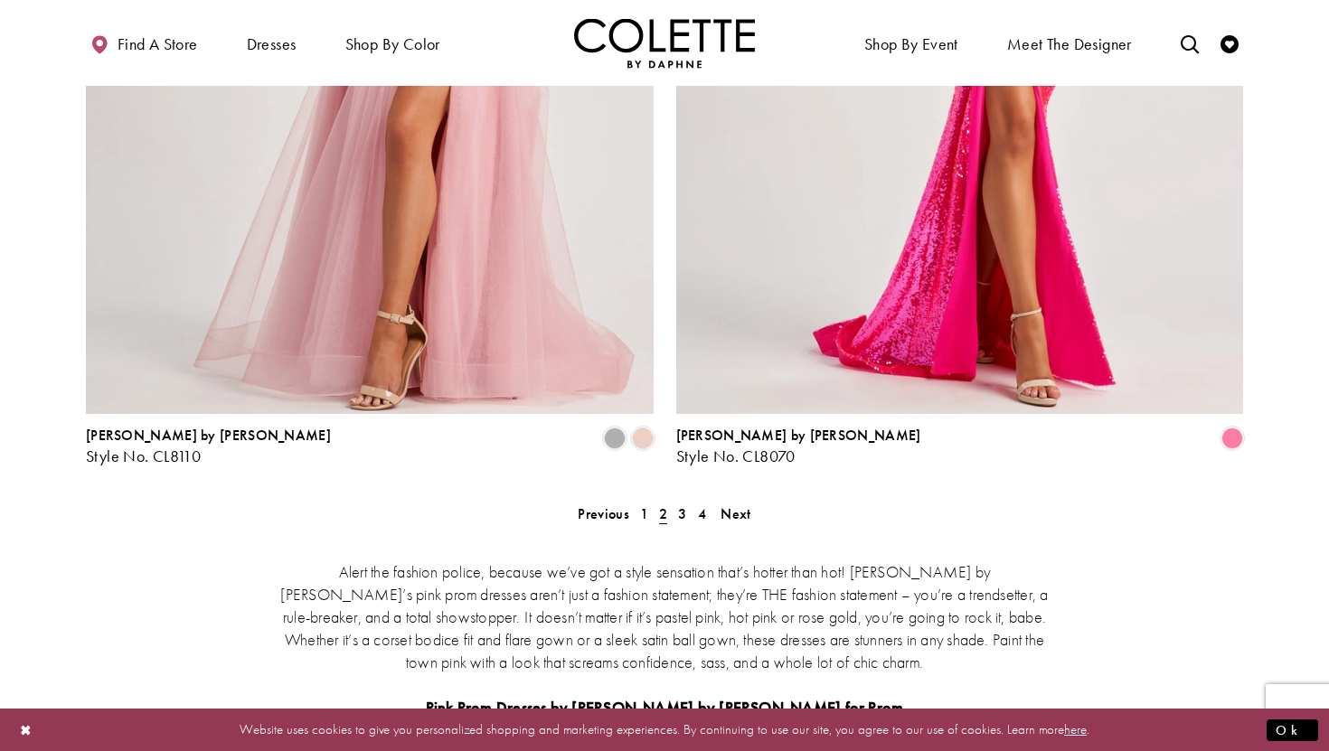
scroll to position [3171, 0]
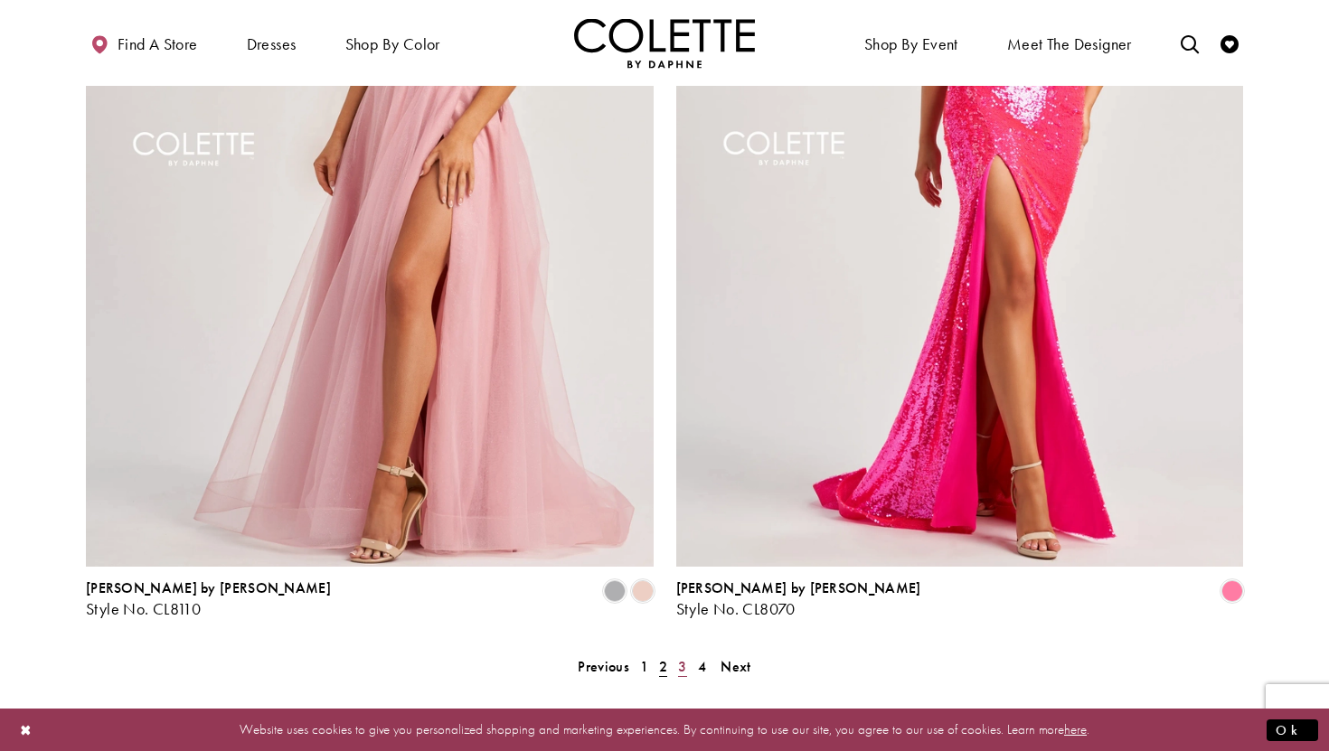
click at [682, 657] on span "3" at bounding box center [682, 666] width 8 height 19
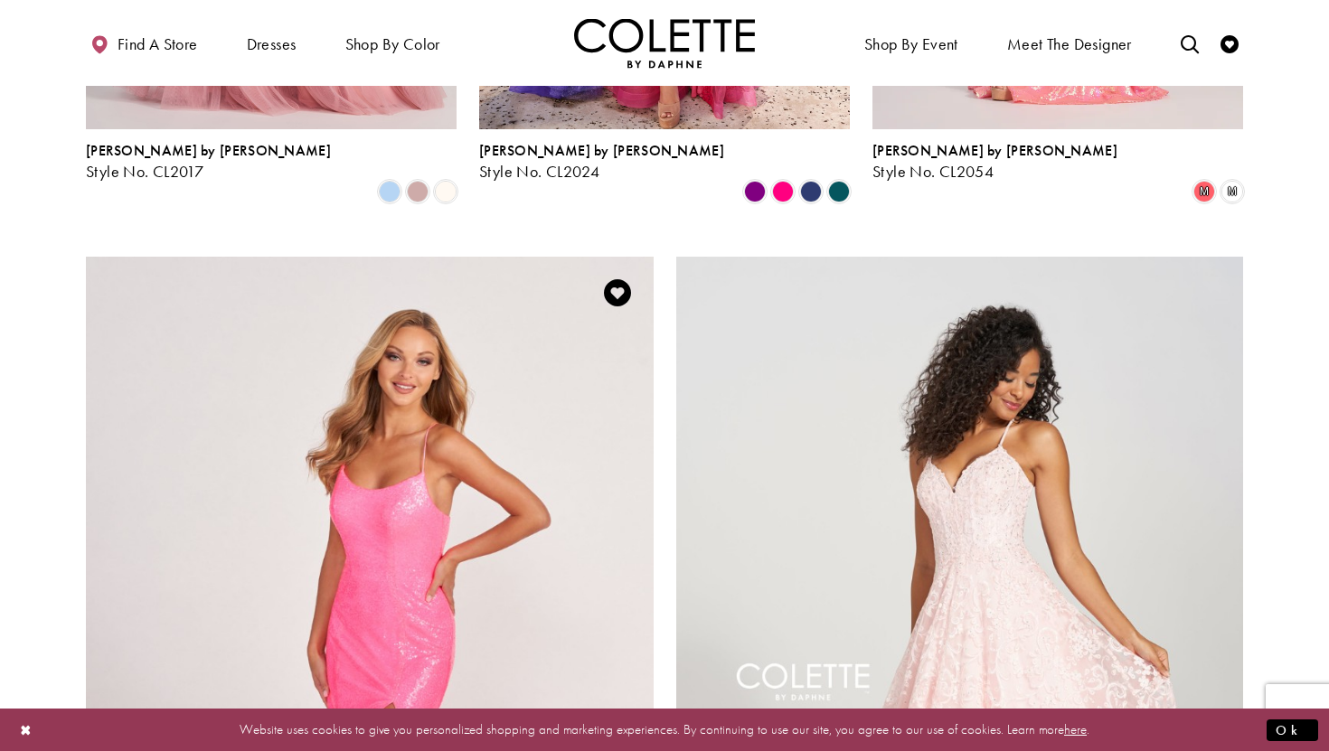
scroll to position [2664, 0]
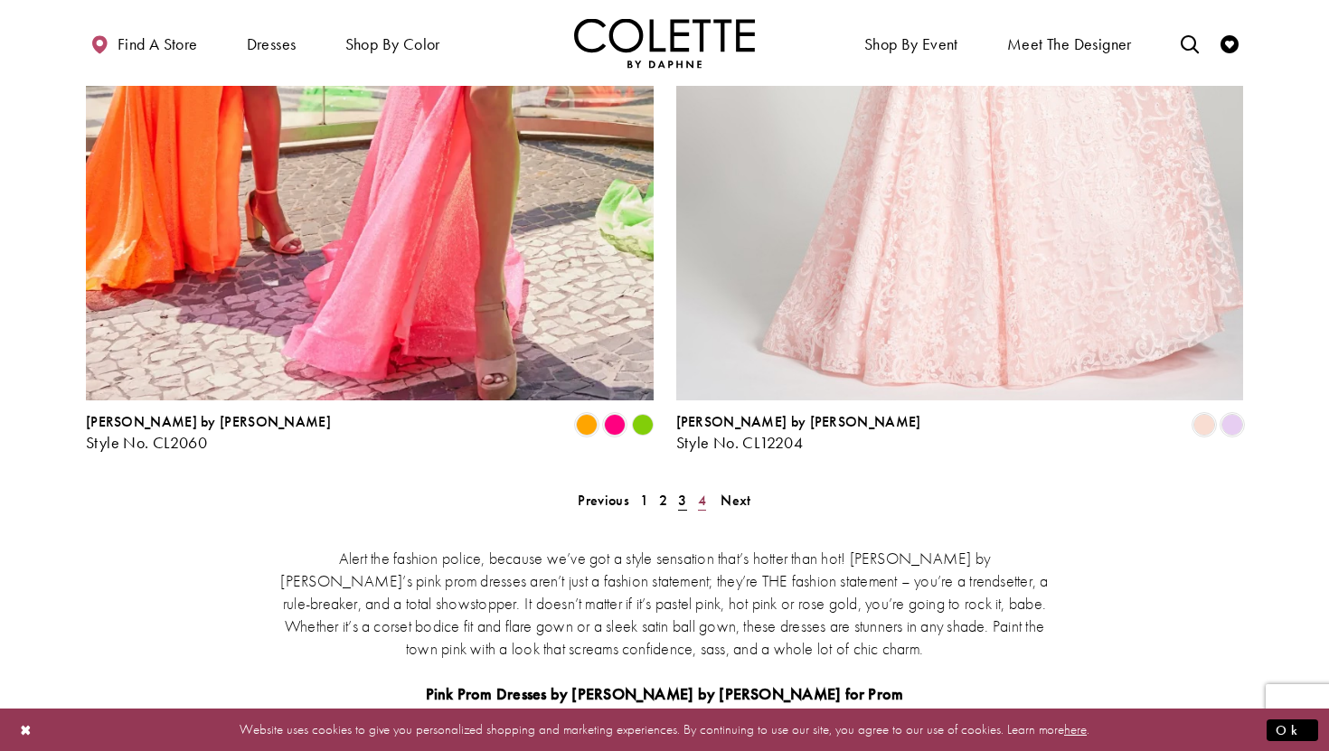
click at [706, 487] on link "4" at bounding box center [701, 500] width 19 height 26
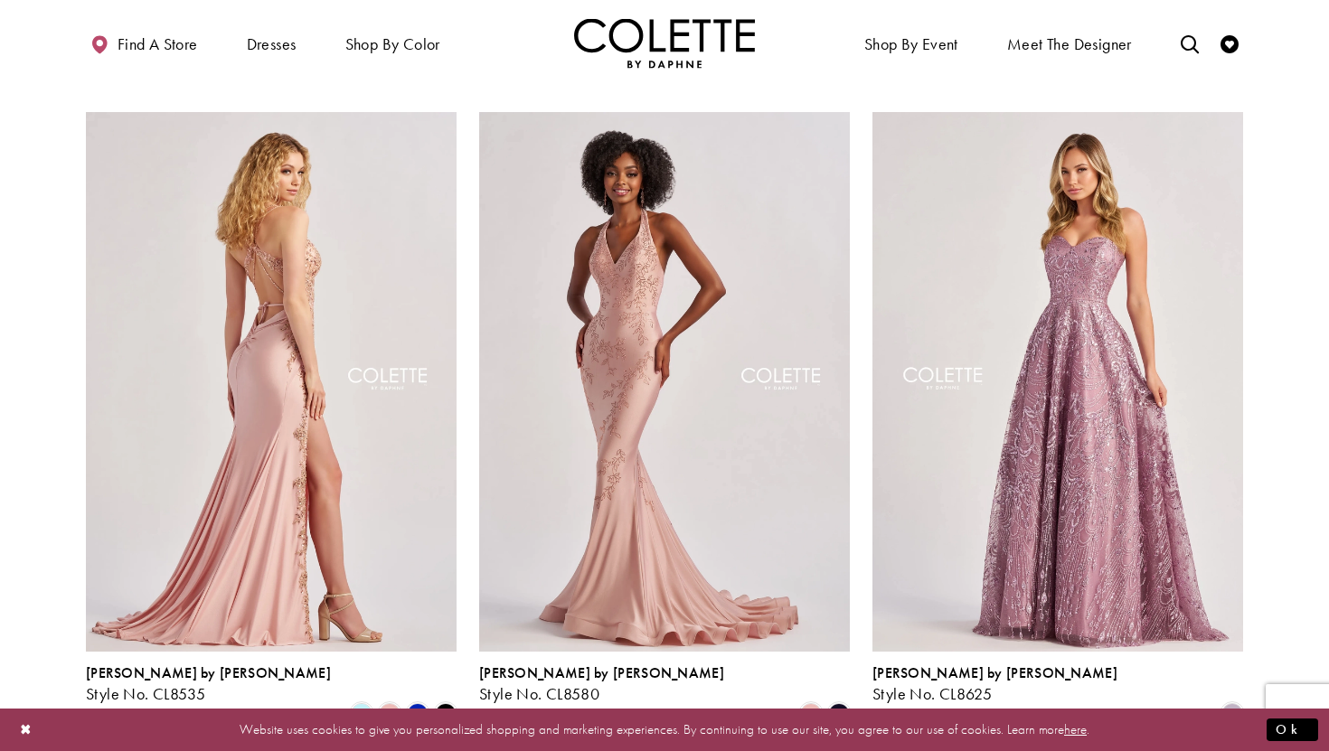
scroll to position [772, 0]
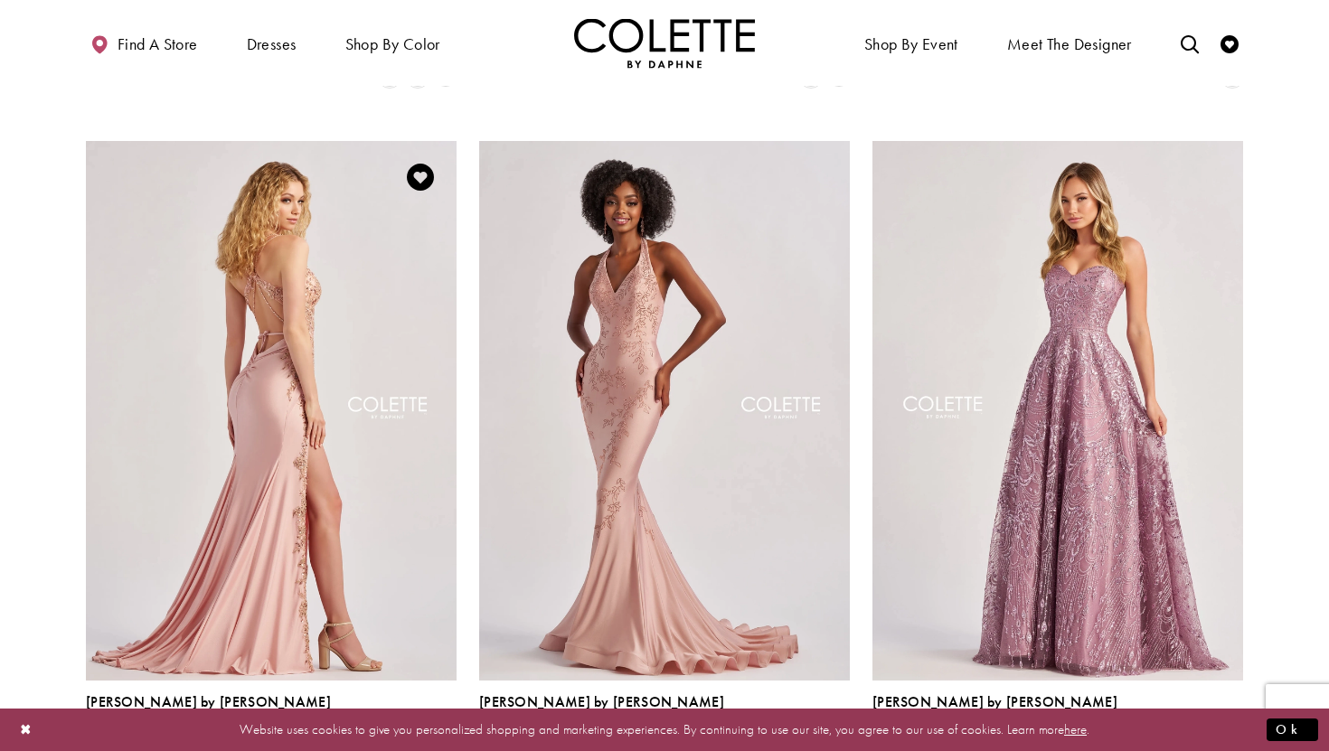
click at [323, 363] on img "Visit Colette by Daphne Style No. CL8535 Page" at bounding box center [271, 410] width 371 height 539
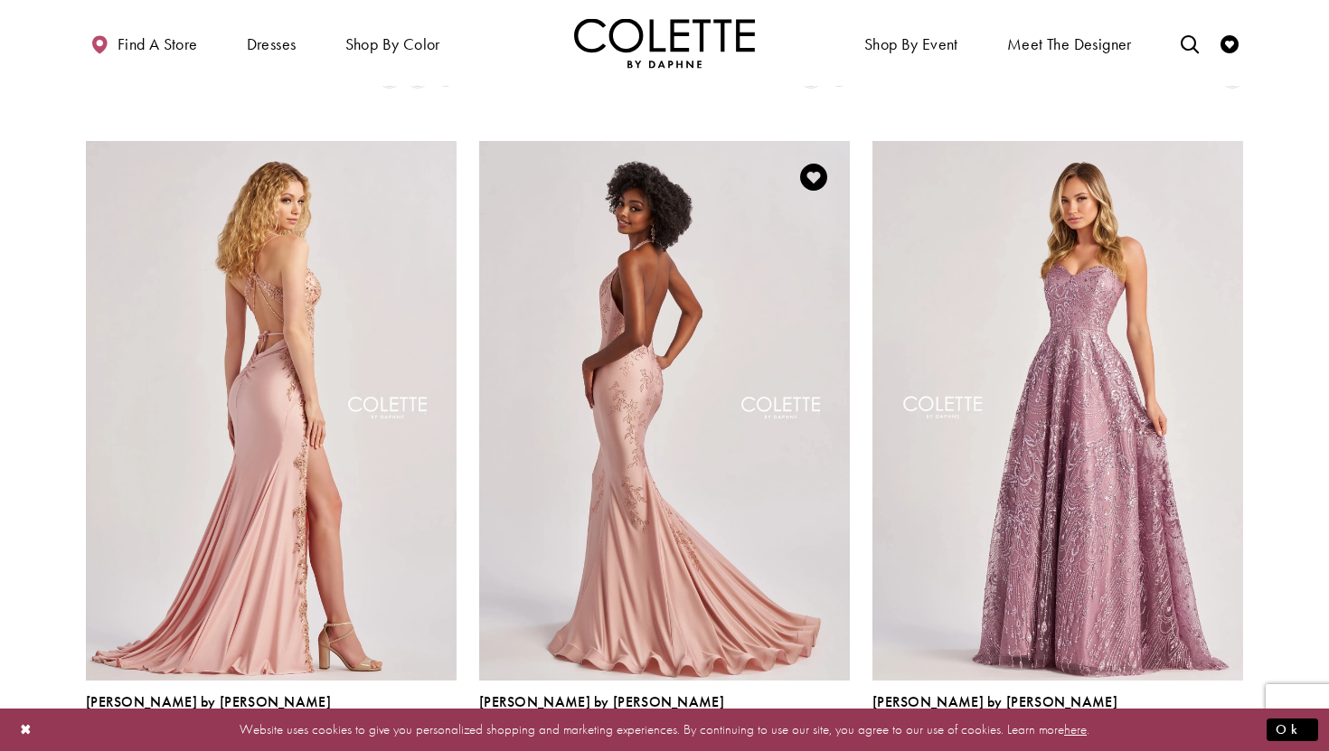
click at [655, 363] on img "Visit Colette by Daphne Style No. CL8580 Page" at bounding box center [664, 410] width 371 height 539
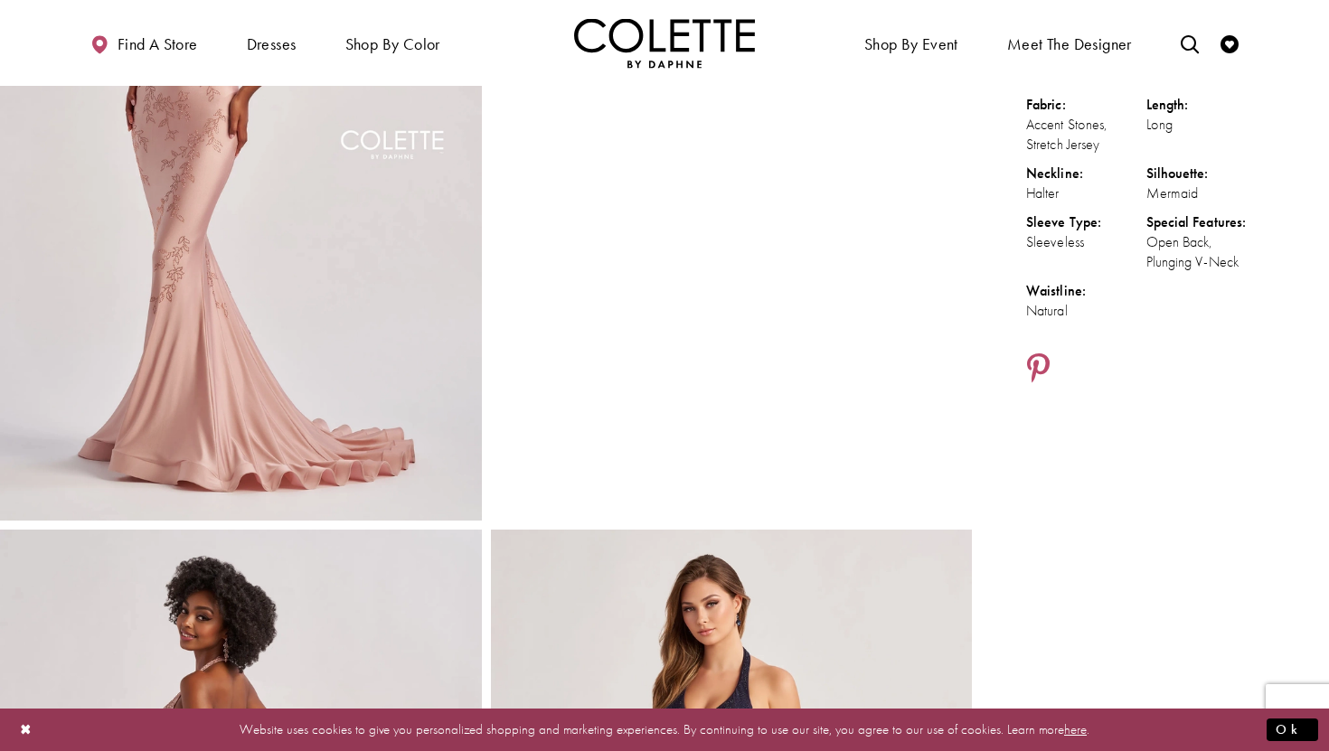
scroll to position [293, 0]
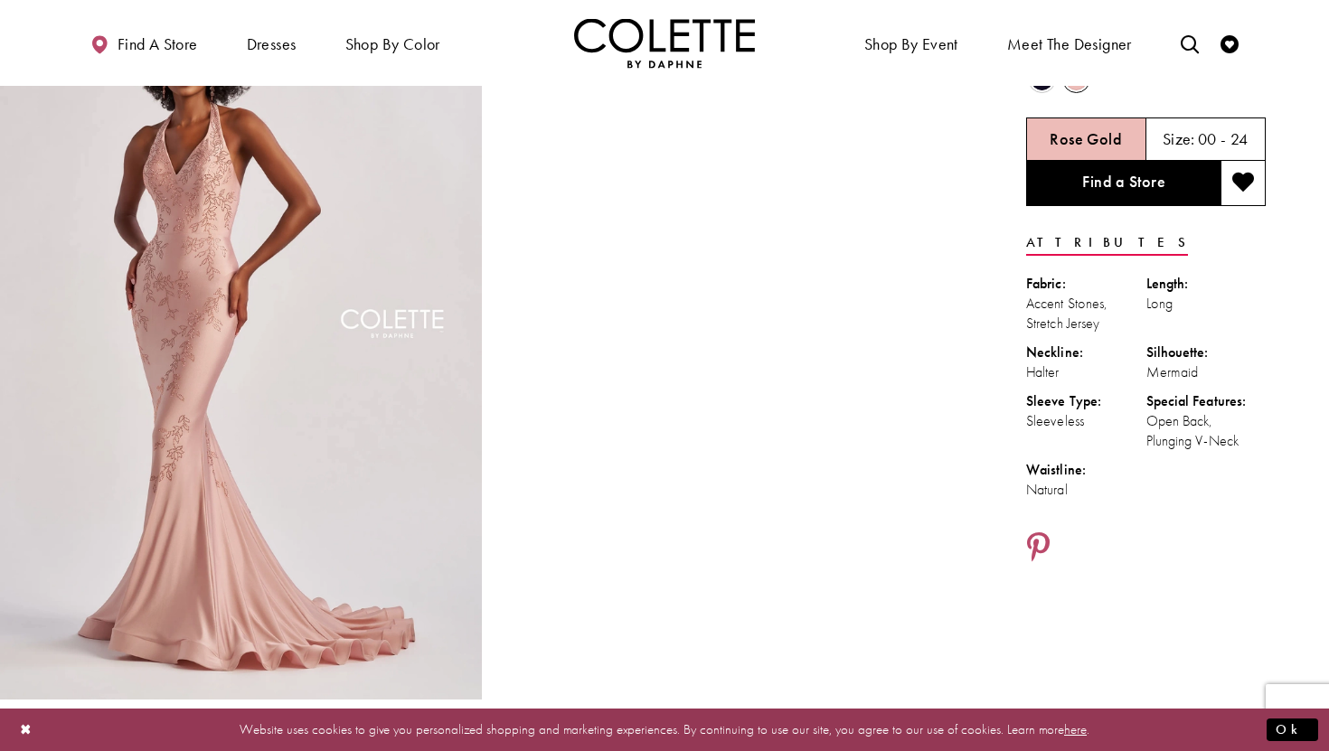
scroll to position [108, 0]
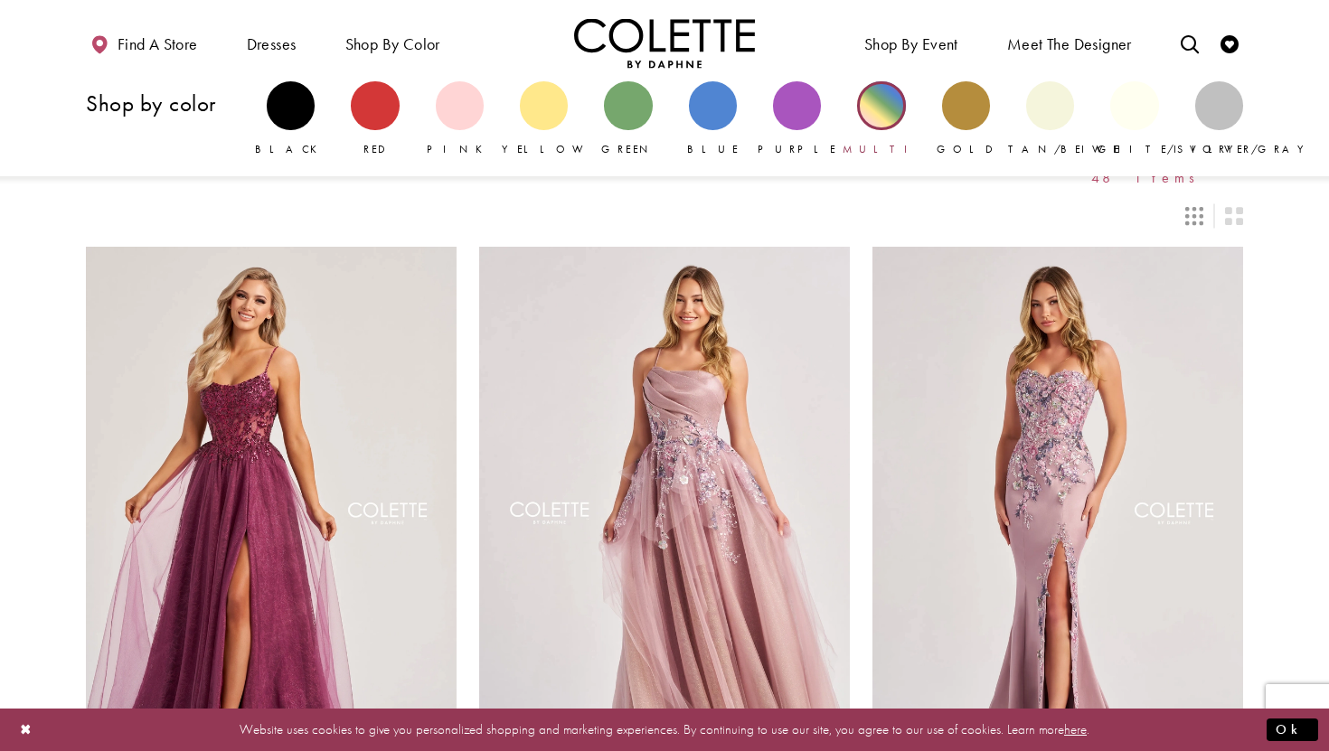
click at [885, 109] on div "Primary block" at bounding box center [881, 105] width 48 height 48
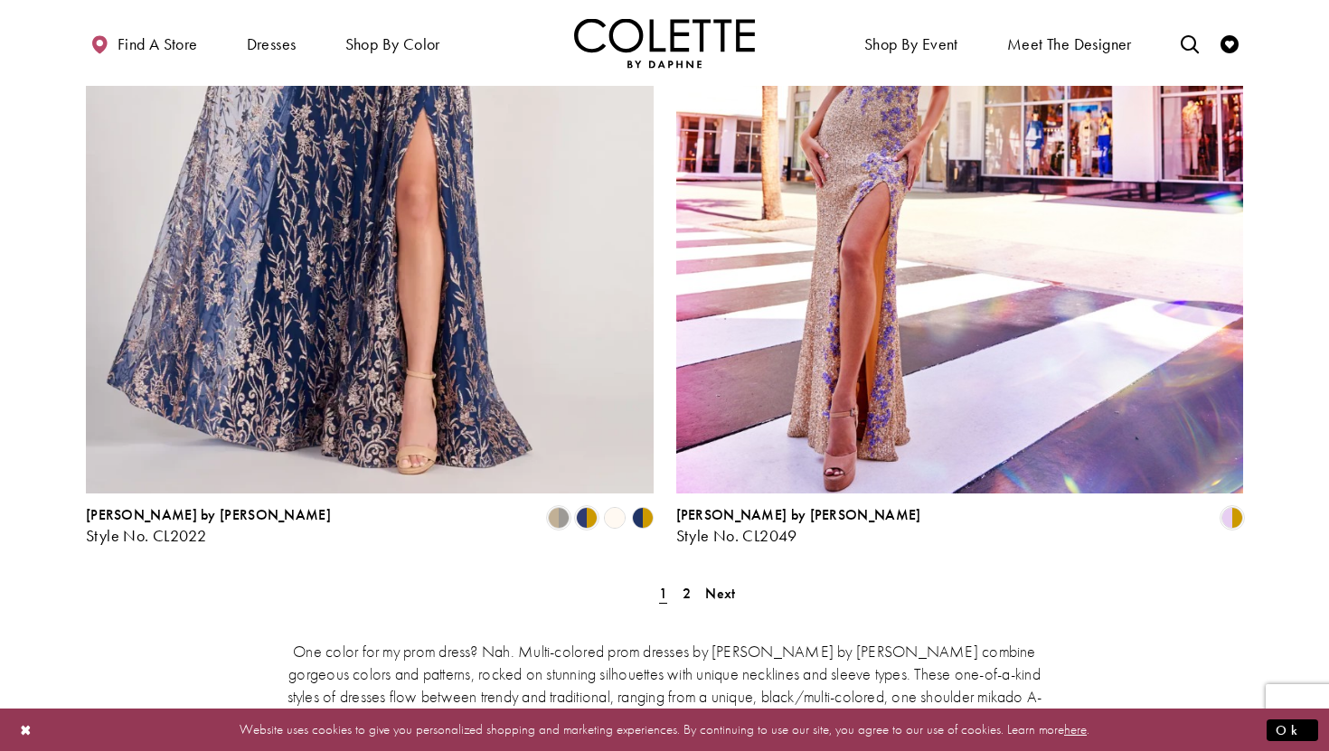
scroll to position [3311, 0]
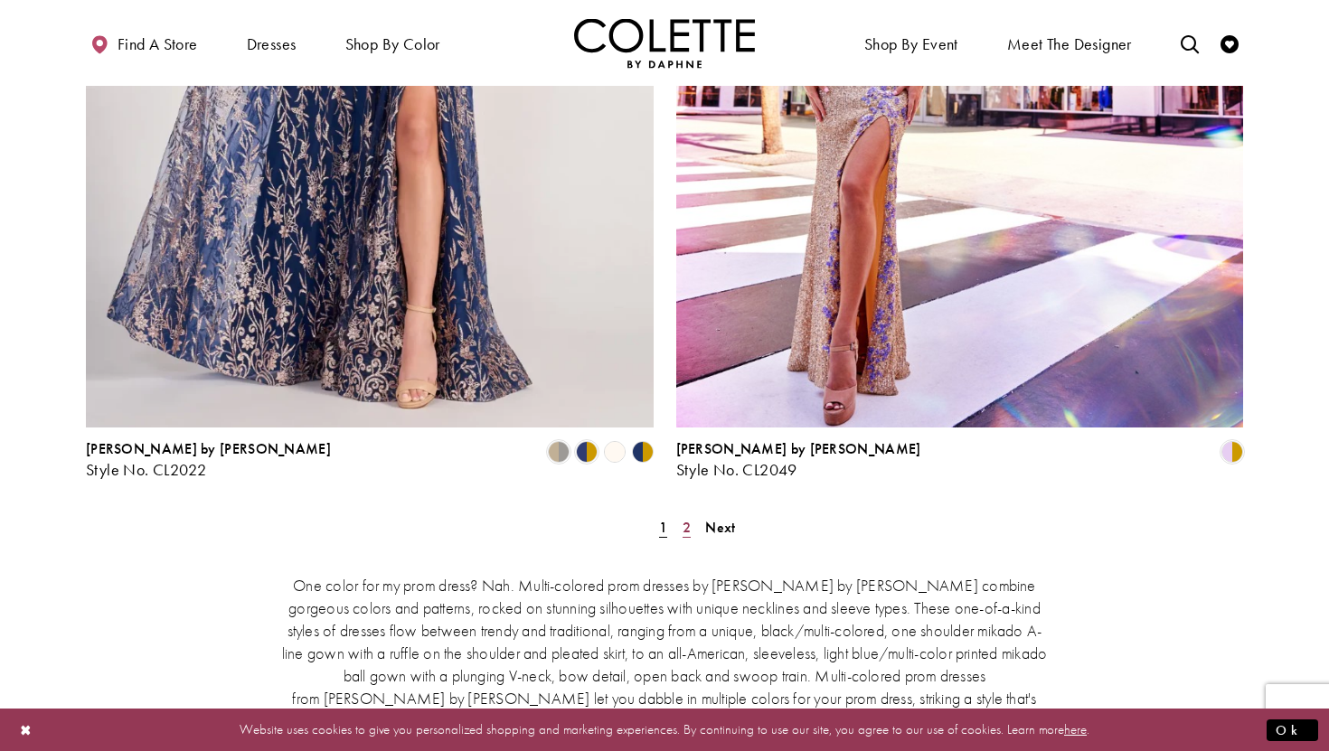
click at [690, 518] on span "2" at bounding box center [687, 527] width 8 height 19
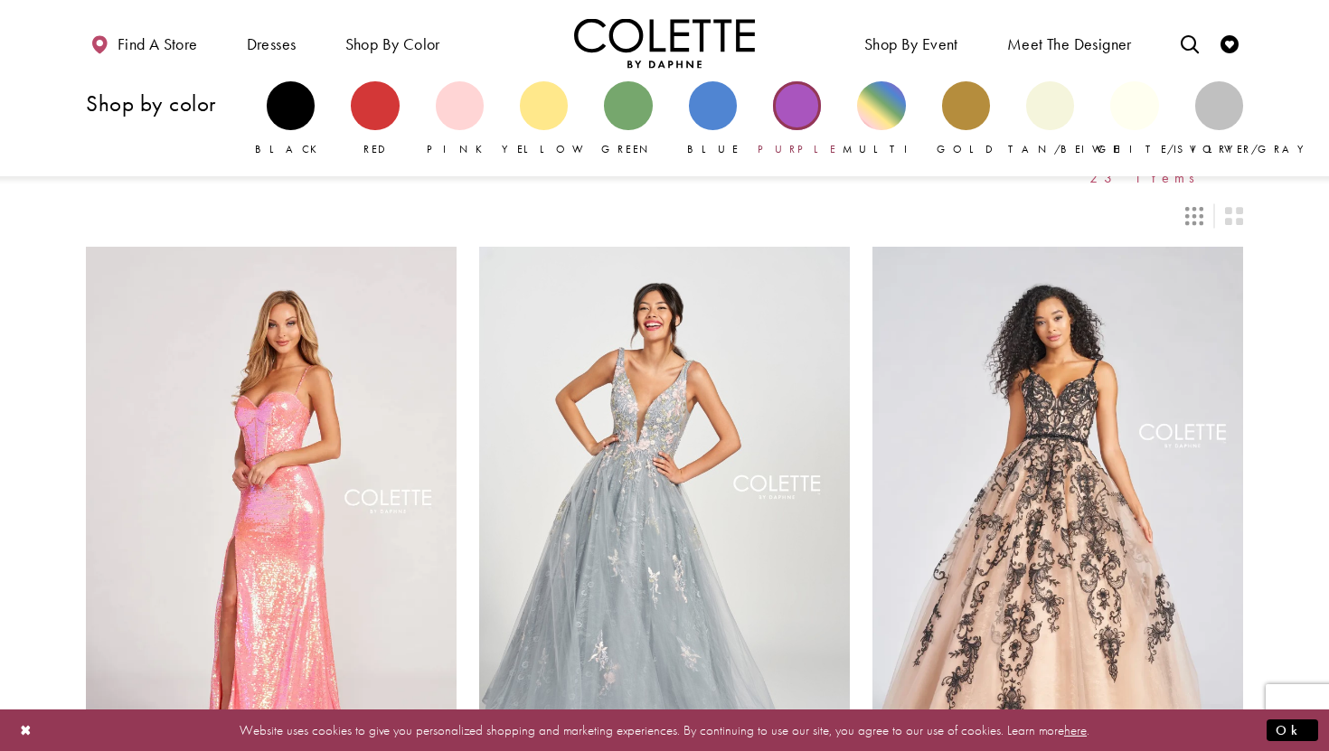
click at [793, 105] on div "Primary block" at bounding box center [797, 105] width 48 height 48
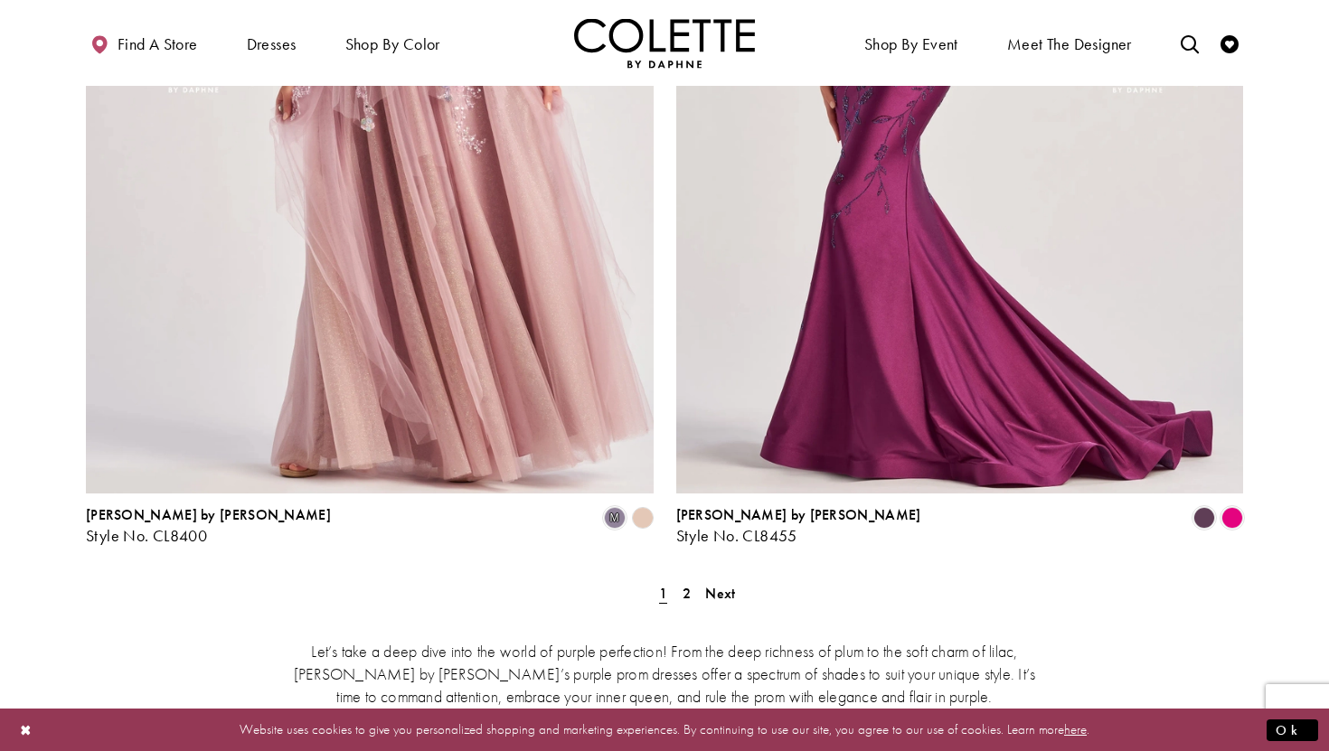
scroll to position [3342, 0]
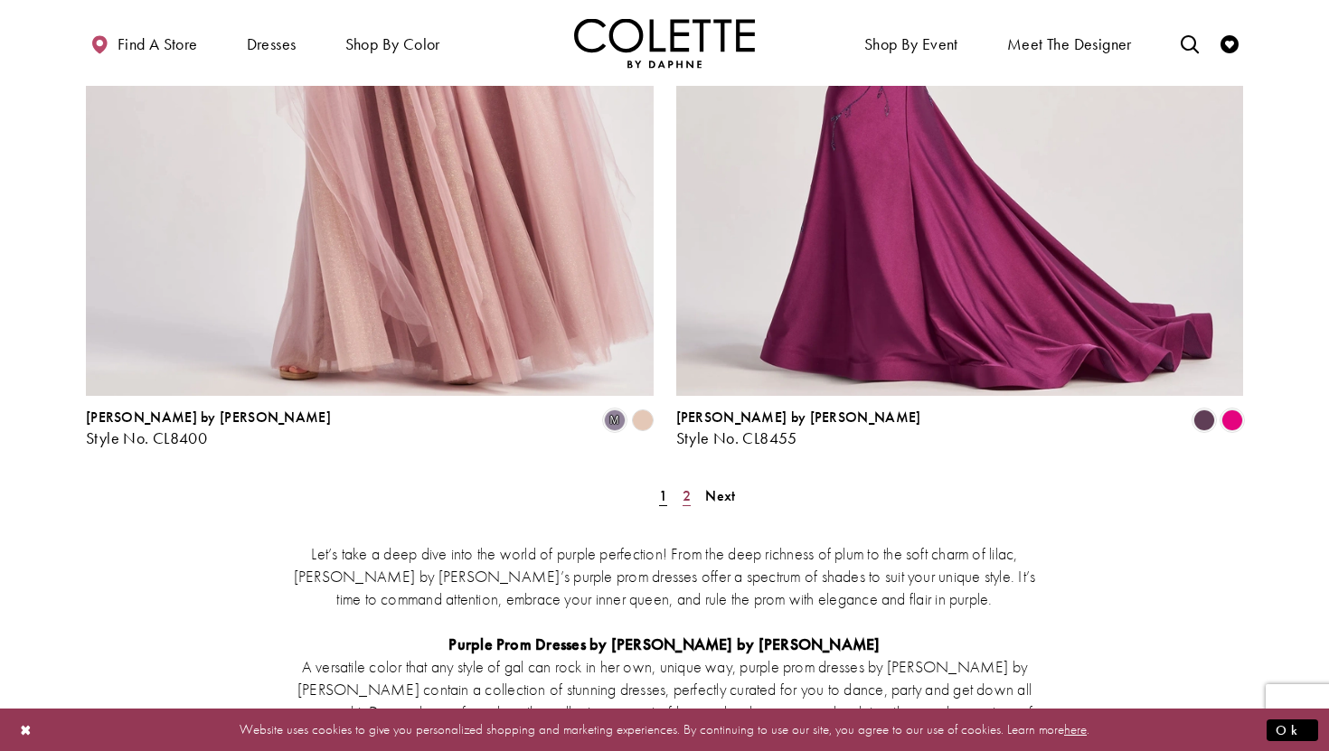
click at [684, 486] on span "2" at bounding box center [687, 495] width 8 height 19
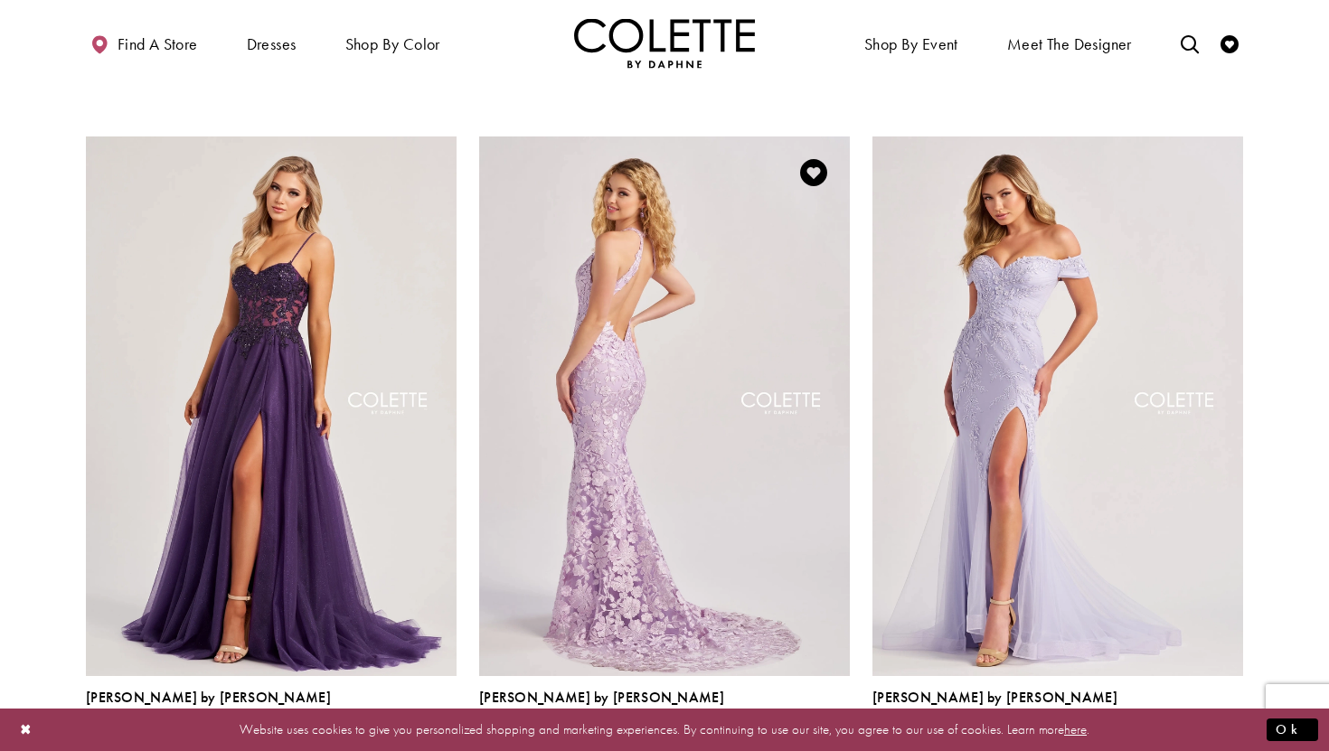
scroll to position [811, 0]
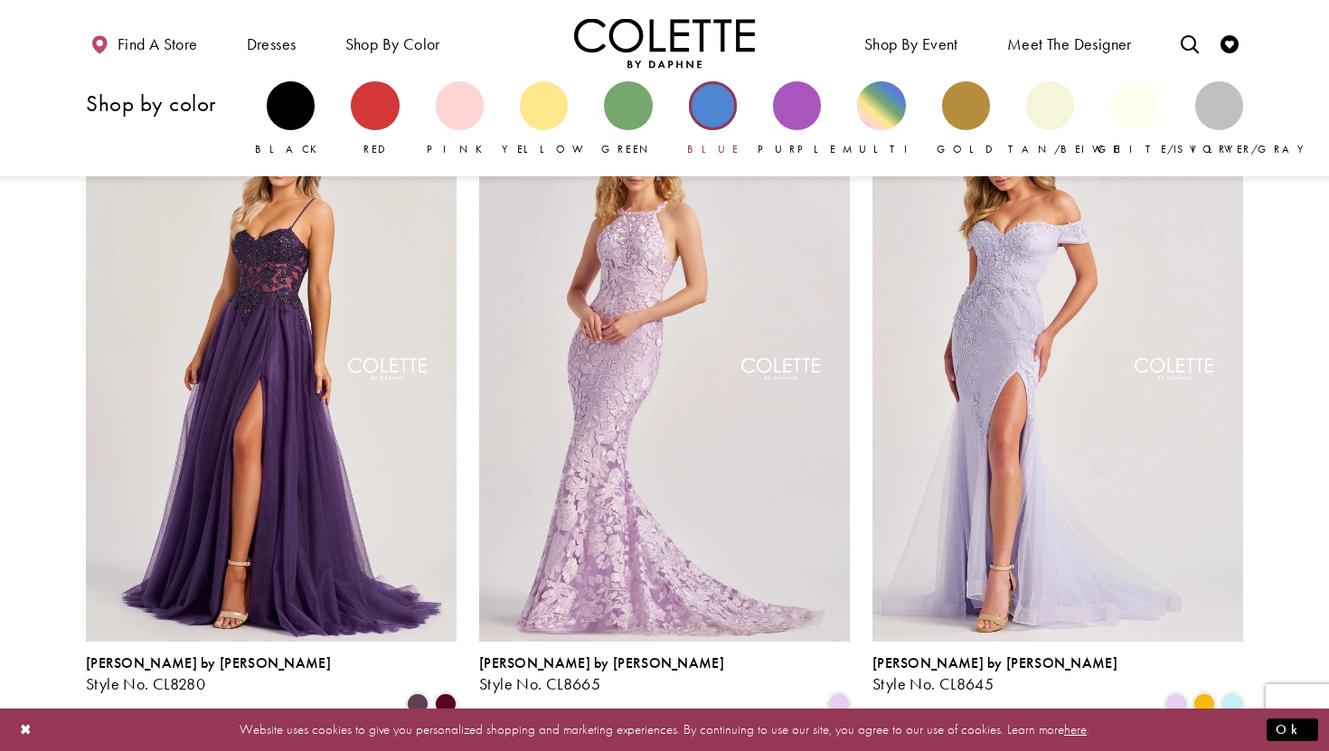
click at [721, 125] on div "Primary block" at bounding box center [713, 105] width 48 height 48
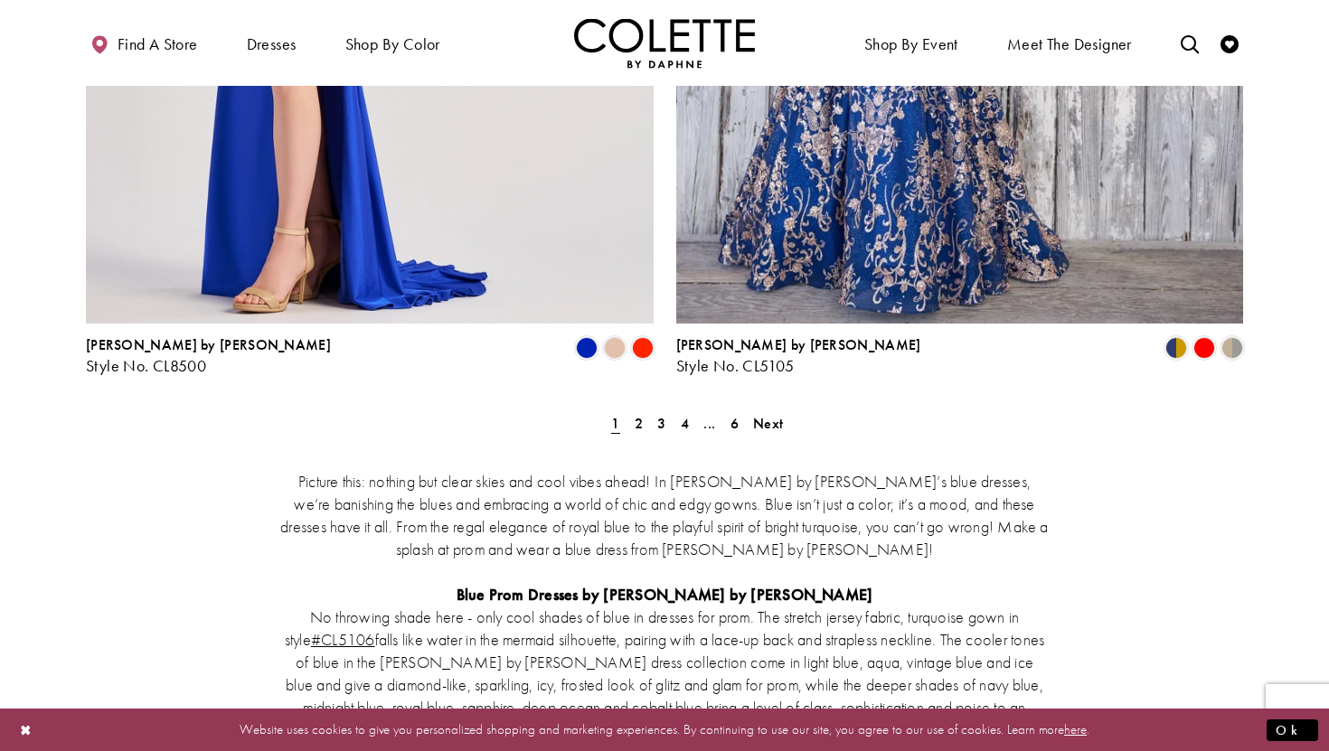
scroll to position [3424, 0]
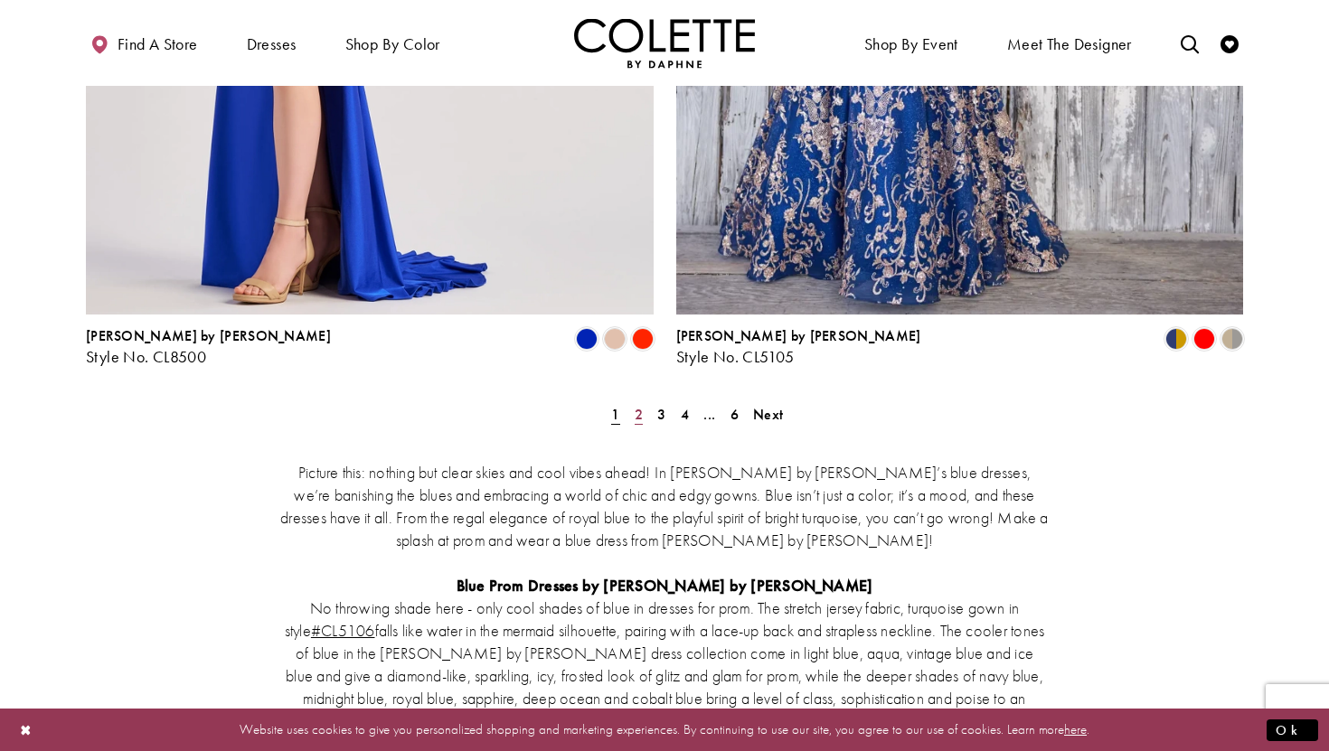
click at [637, 405] on span "2" at bounding box center [639, 414] width 8 height 19
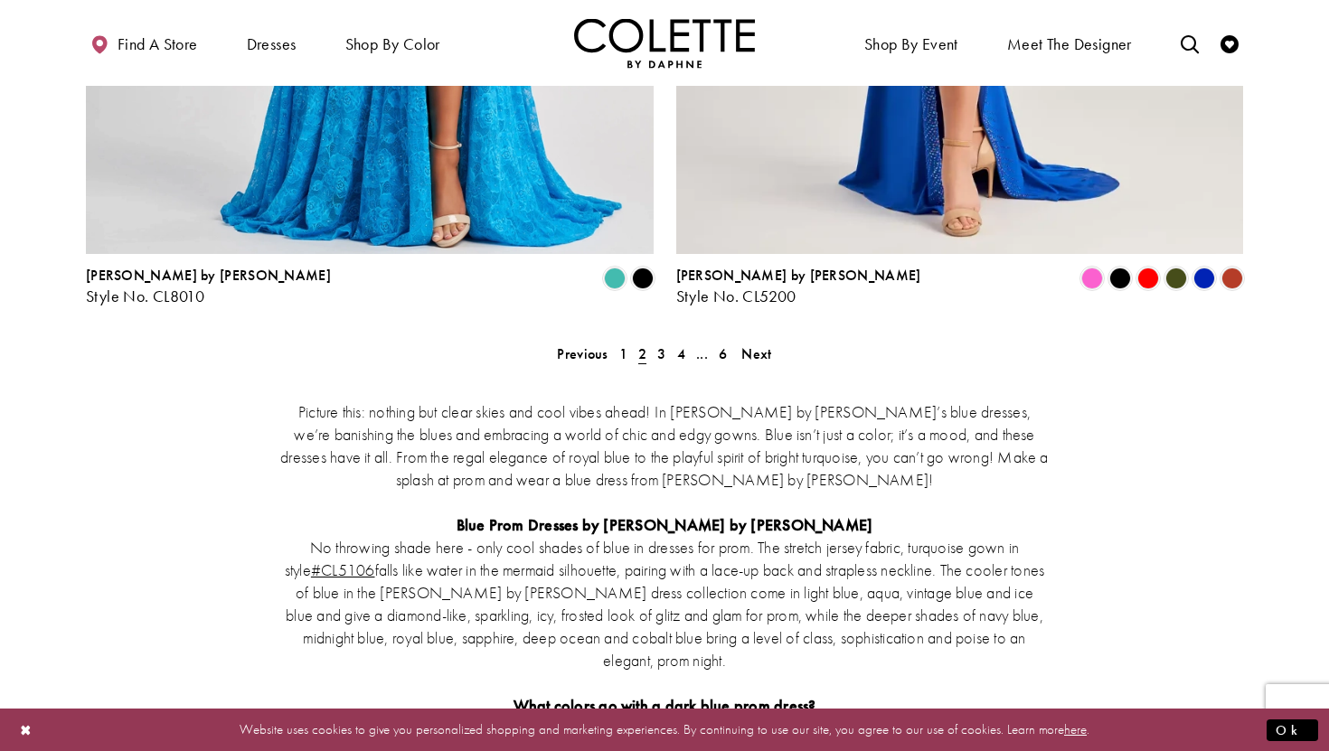
scroll to position [3509, 0]
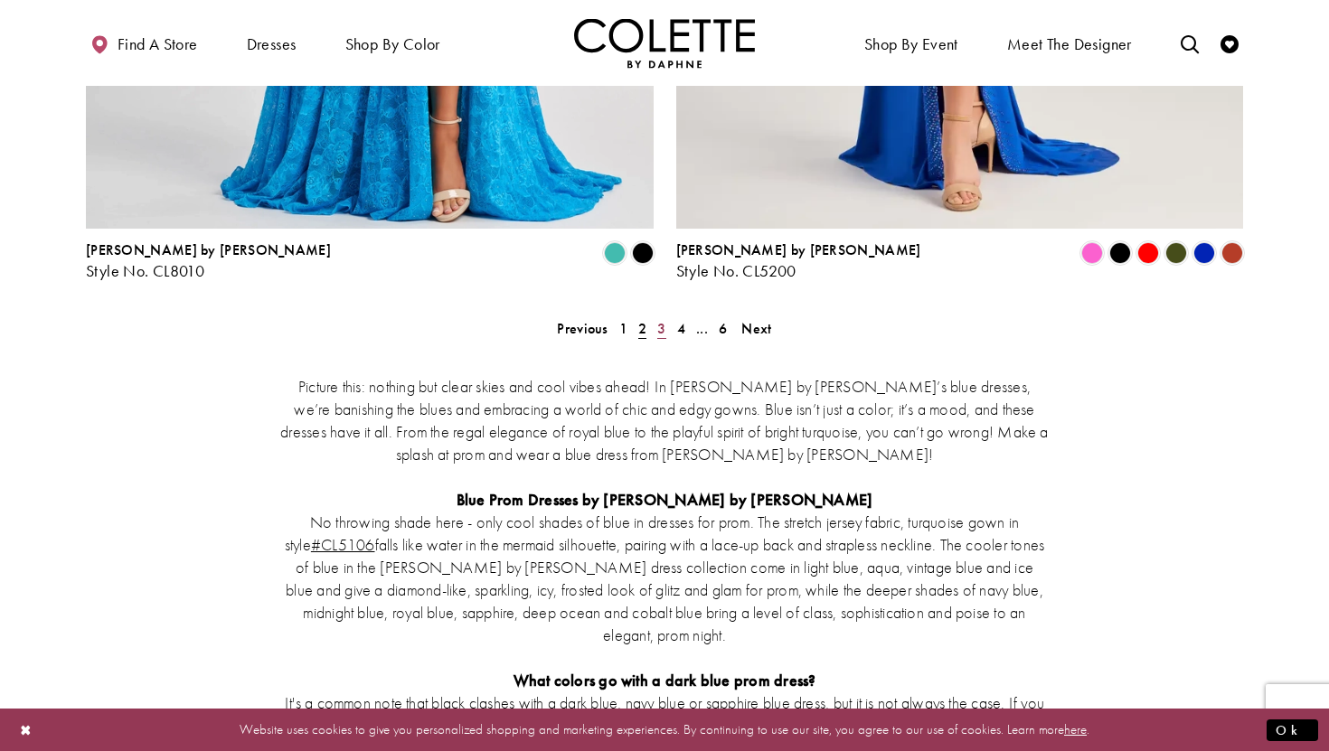
click at [664, 319] on span "3" at bounding box center [661, 328] width 8 height 19
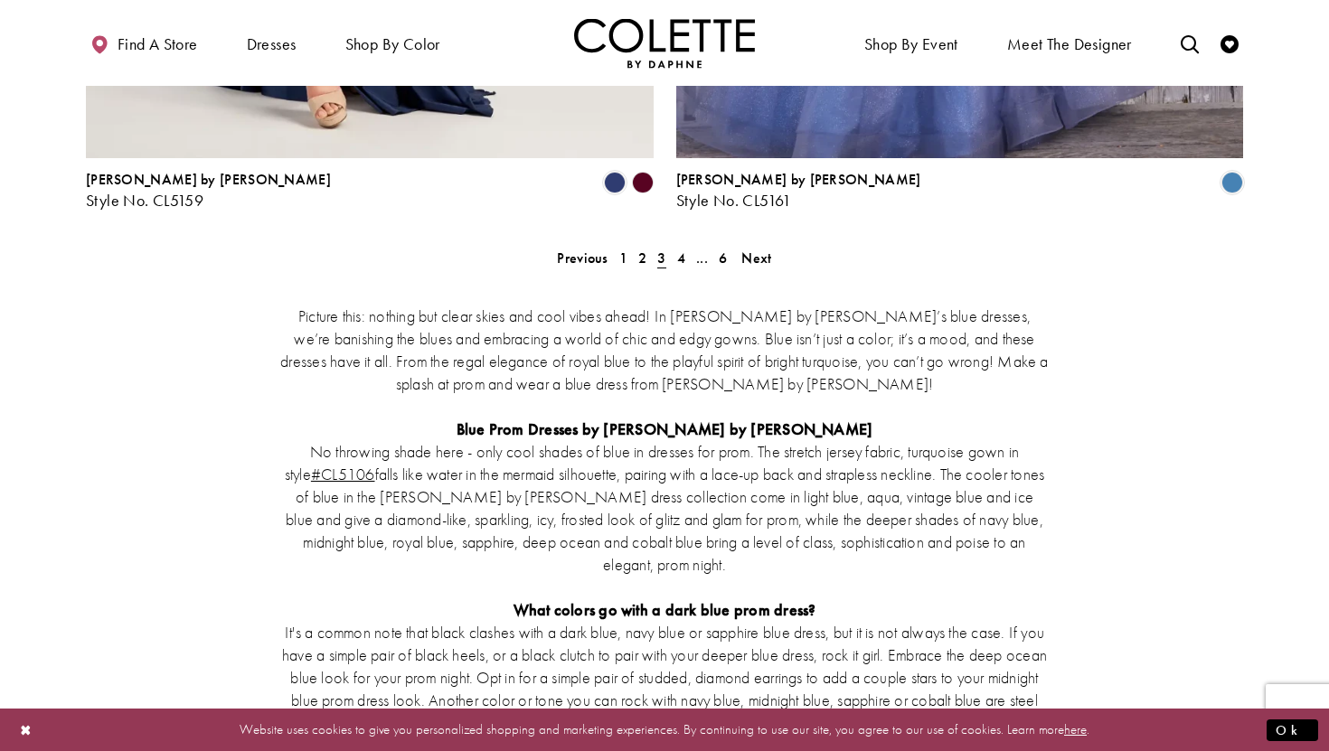
scroll to position [3585, 0]
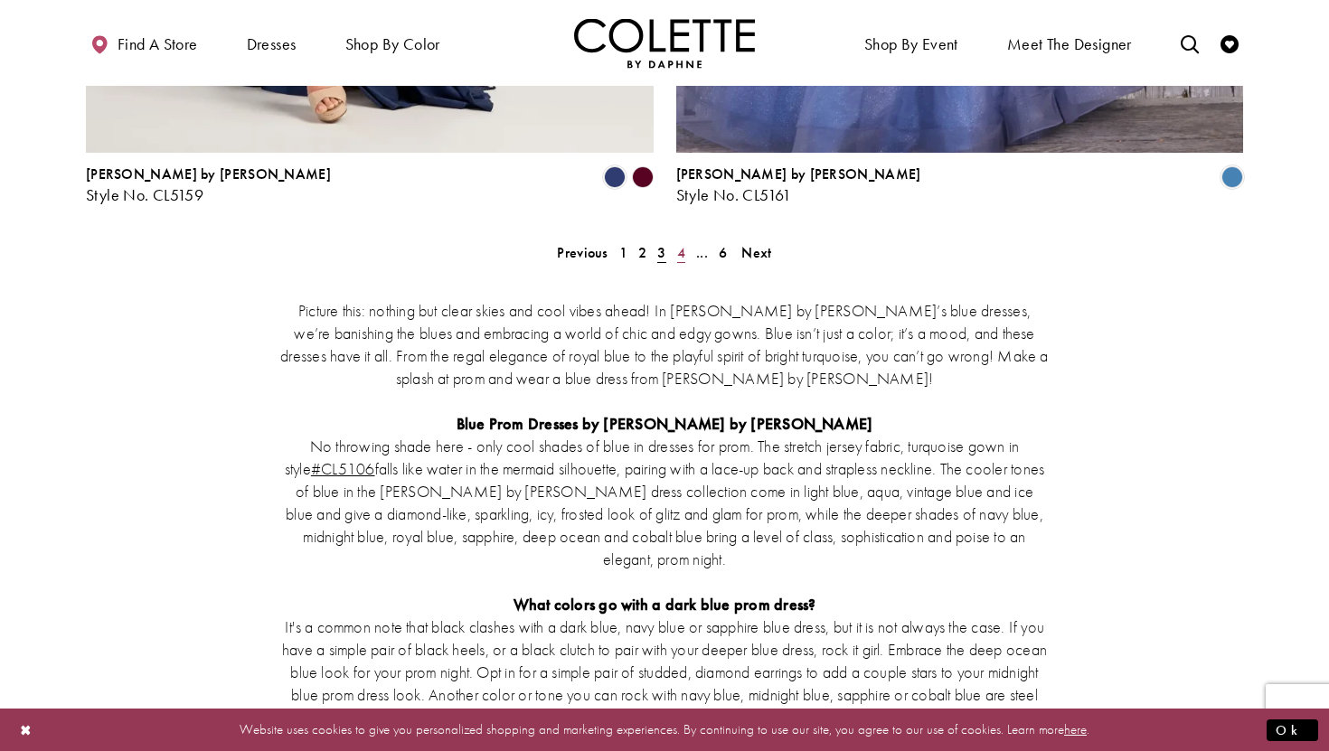
click at [678, 243] on span "4" at bounding box center [681, 252] width 8 height 19
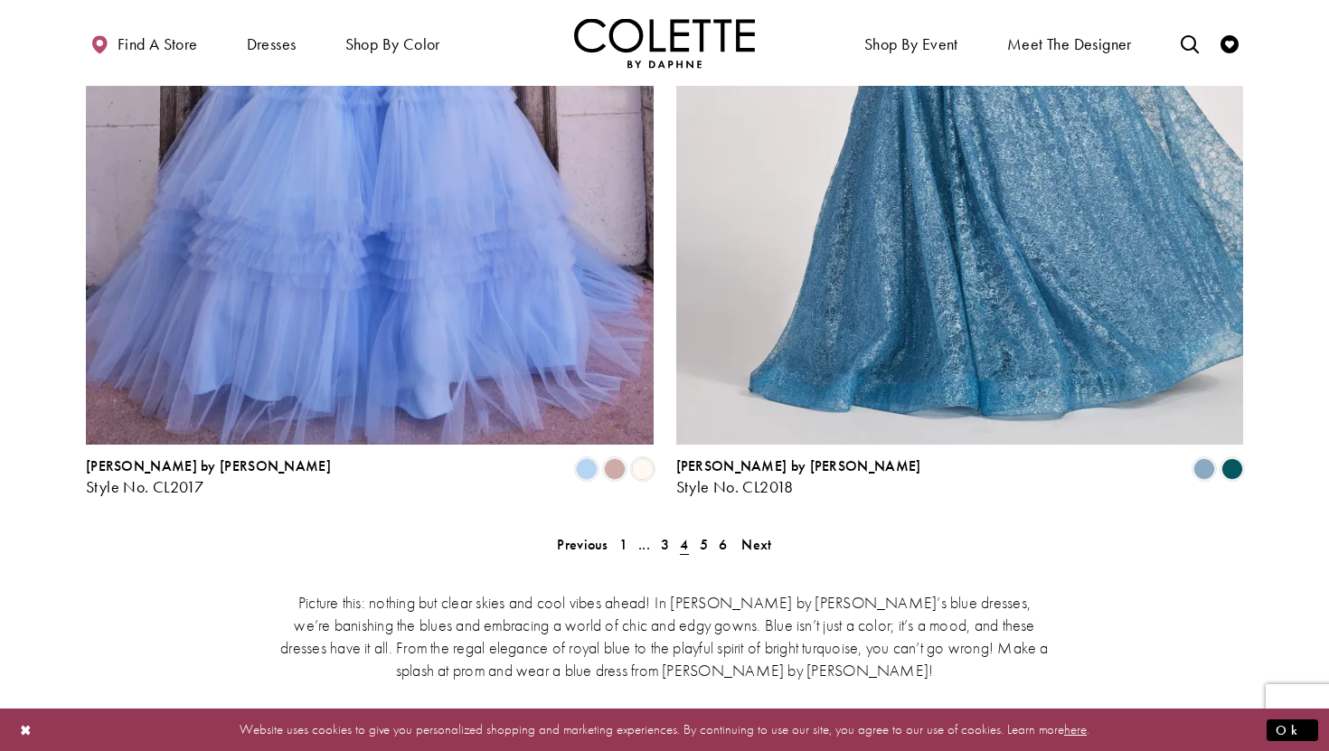
scroll to position [3450, 0]
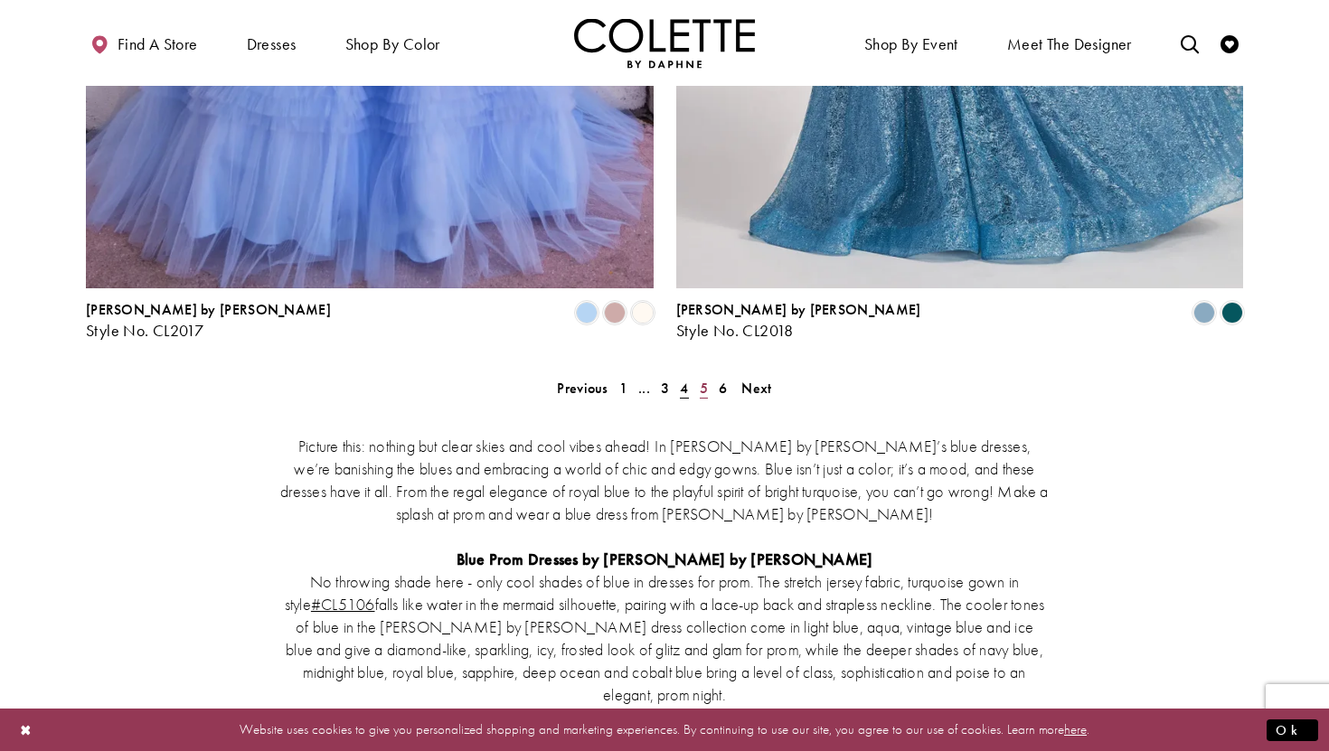
click at [701, 379] on span "5" at bounding box center [704, 388] width 8 height 19
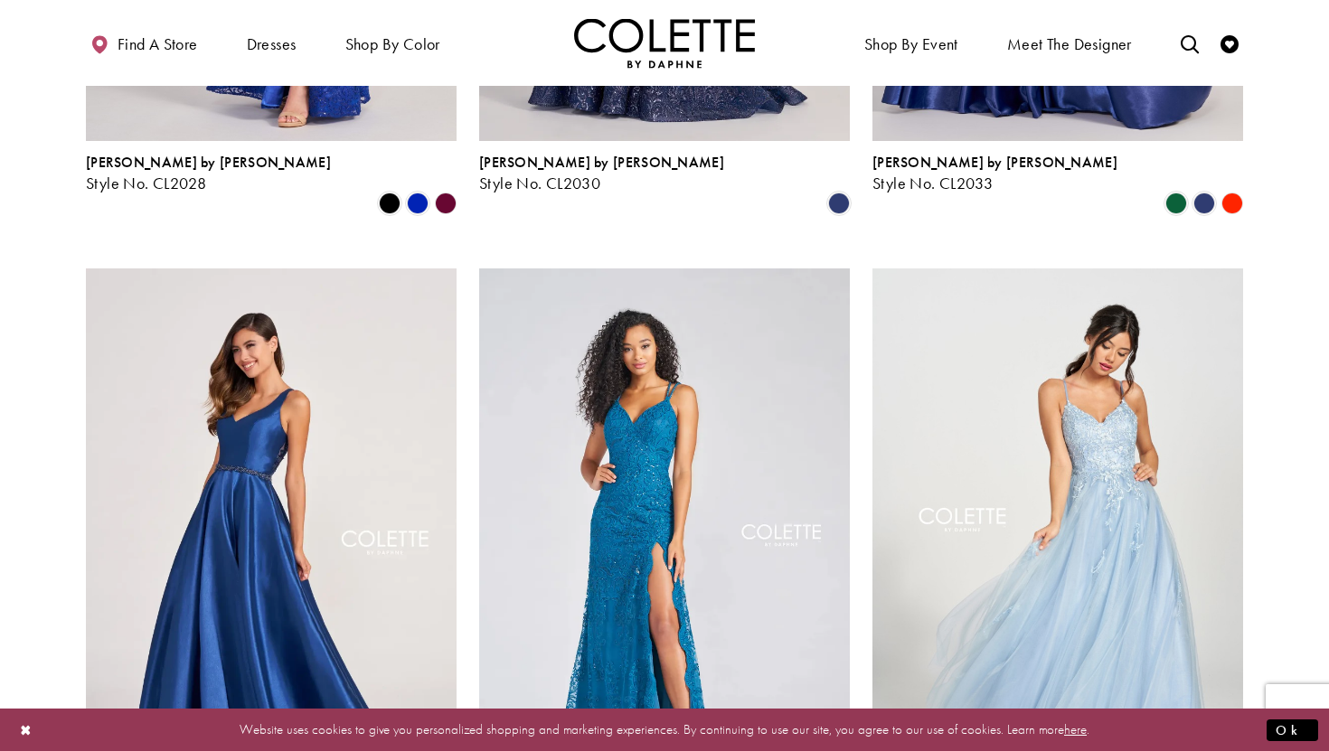
scroll to position [2033, 0]
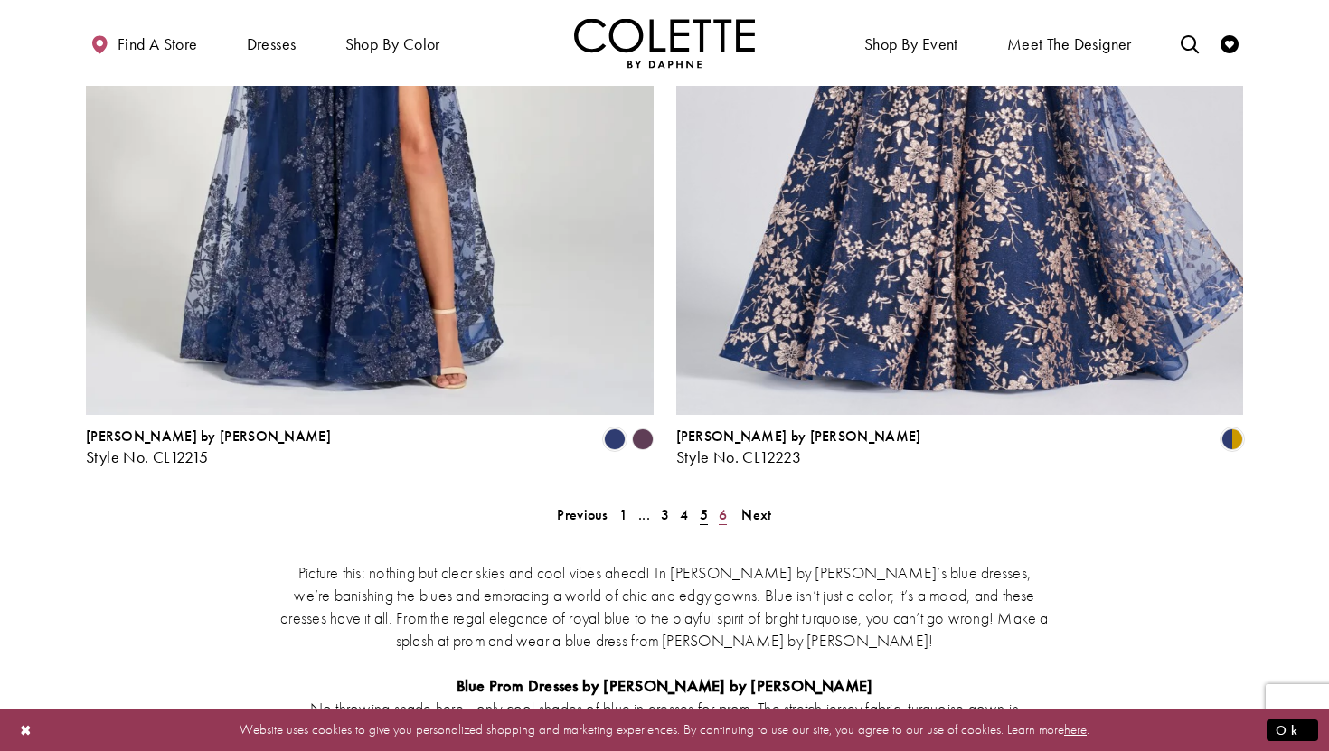
click at [723, 505] on span "6" at bounding box center [723, 514] width 8 height 19
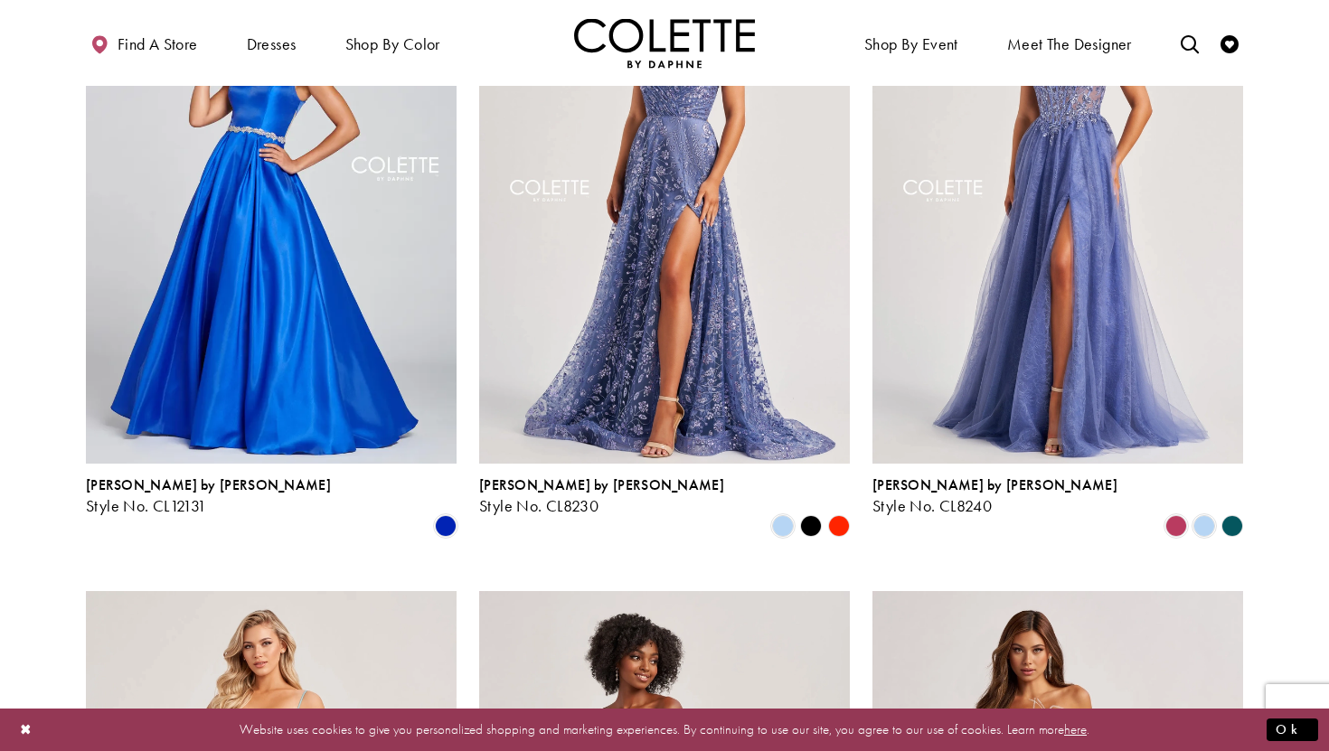
scroll to position [324, 0]
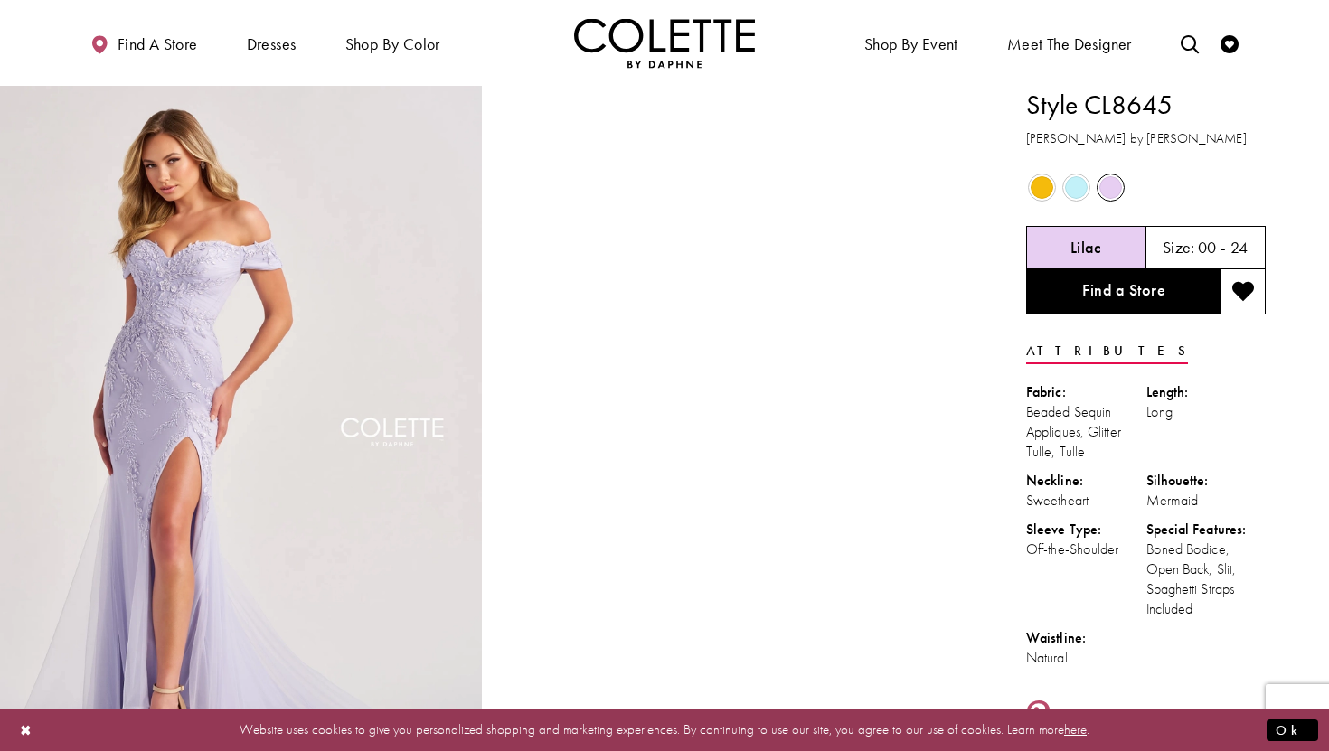
click at [1043, 194] on span "Product color controls state depends on size chosen" at bounding box center [1042, 187] width 23 height 23
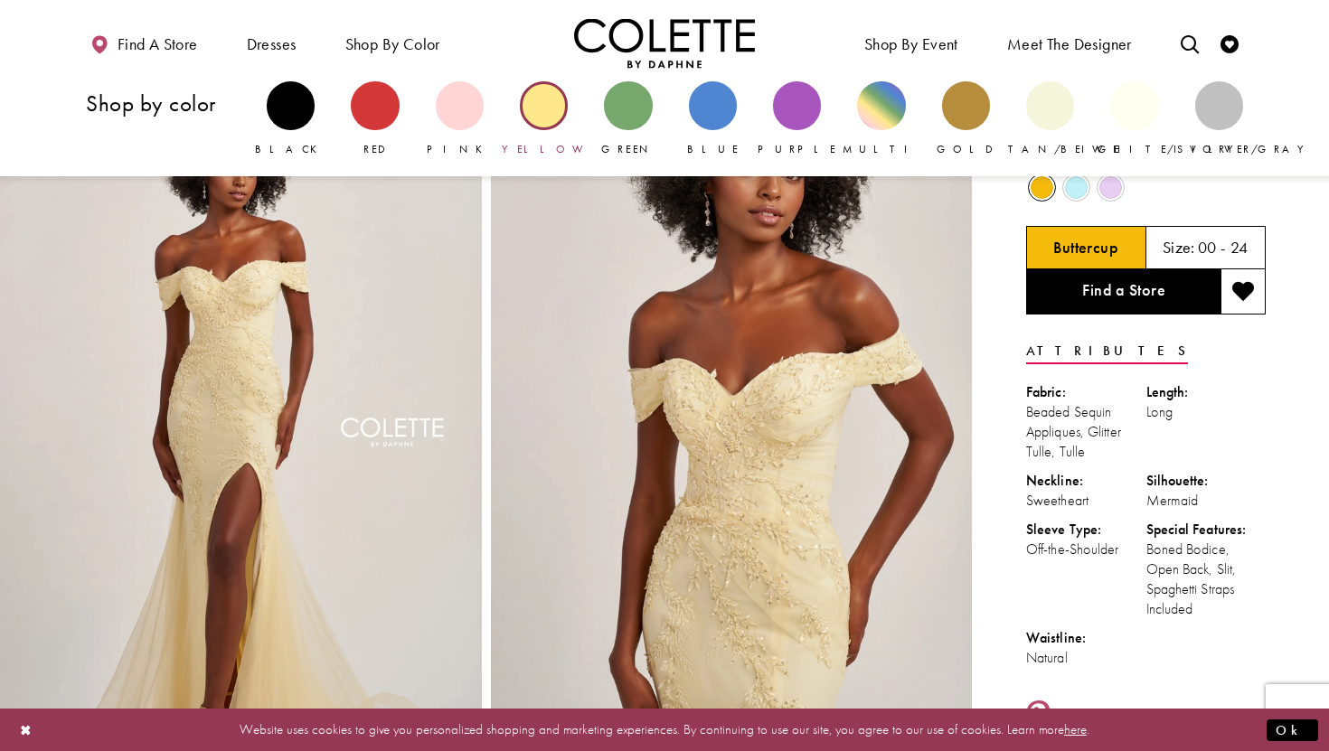
click at [540, 110] on div "Primary block" at bounding box center [544, 105] width 48 height 48
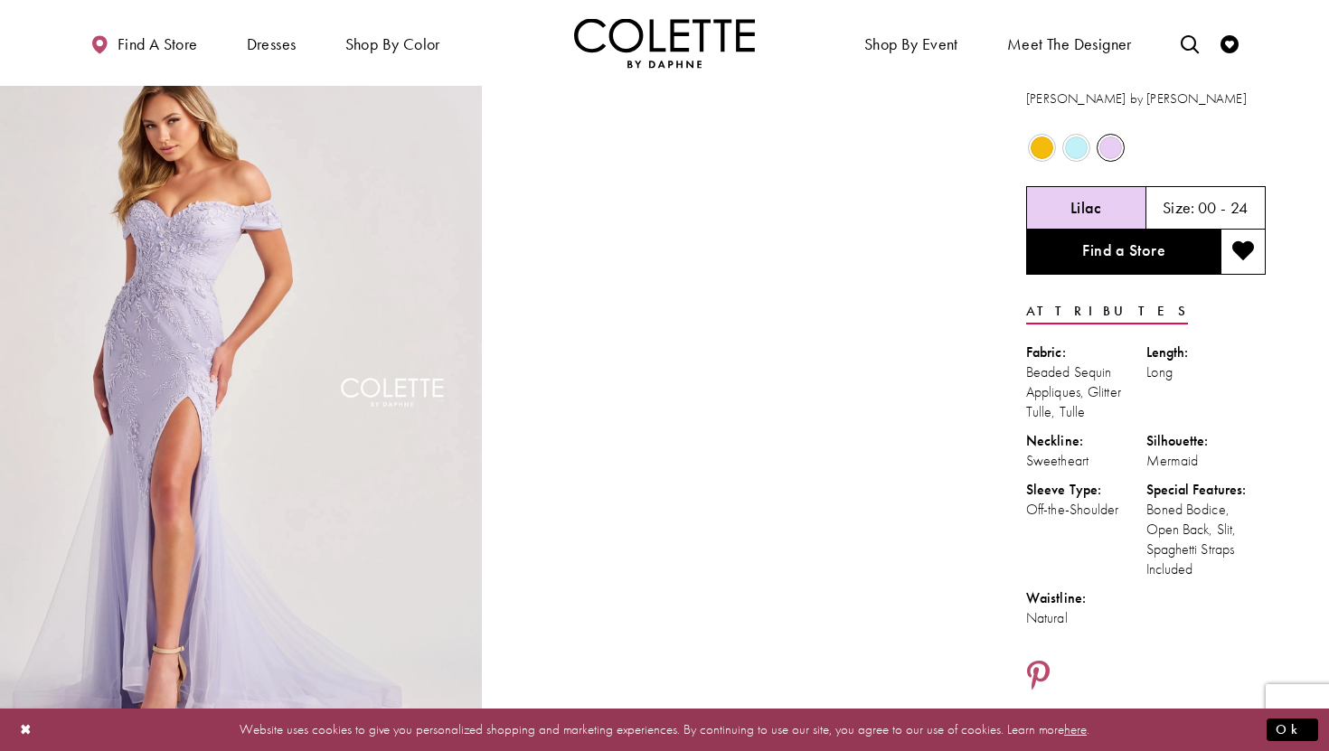
click at [1038, 147] on span "Product color controls state depends on size chosen" at bounding box center [1042, 148] width 23 height 23
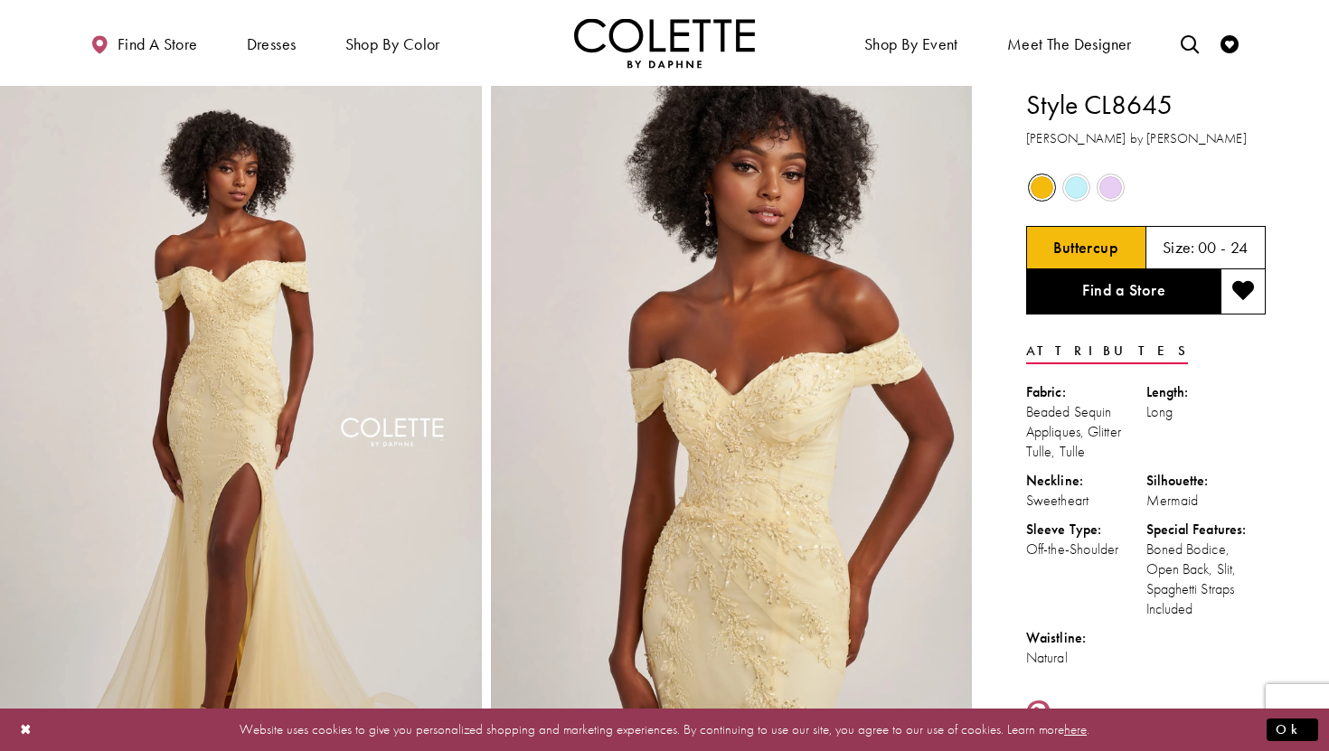
scroll to position [14, 0]
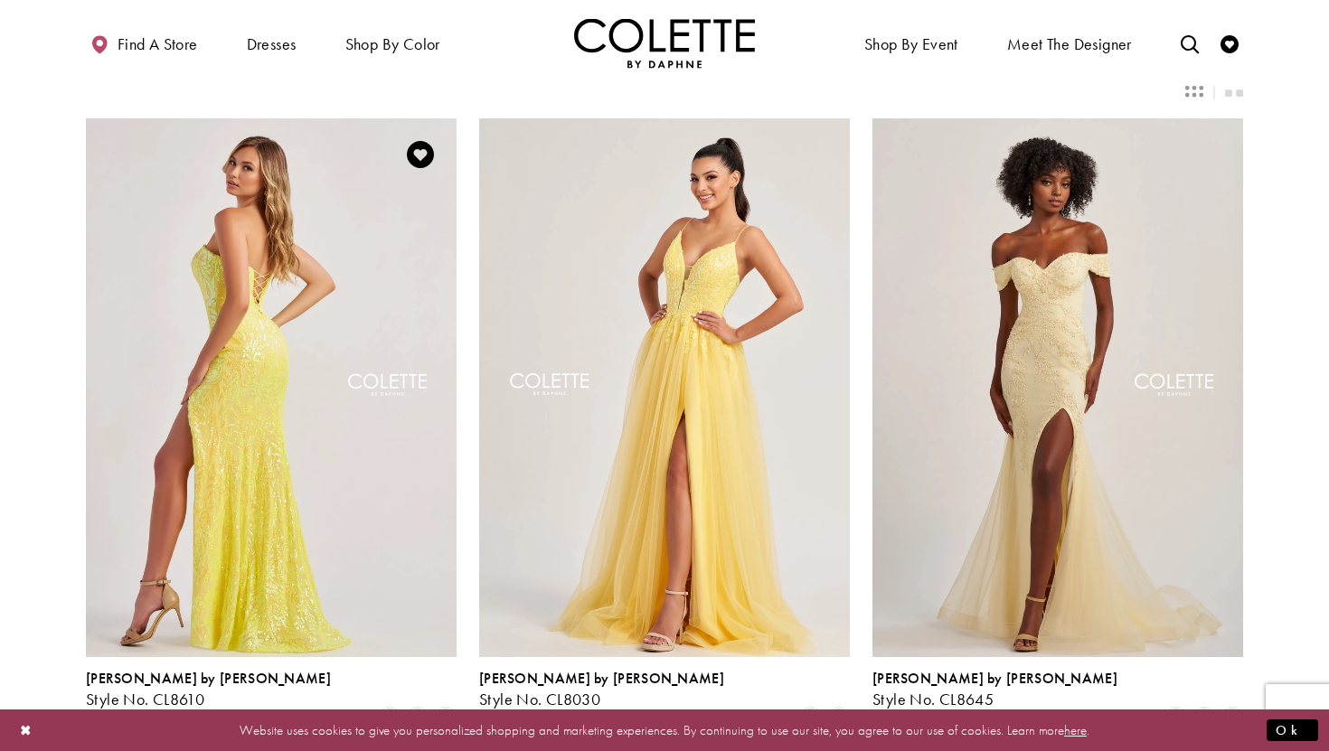
scroll to position [57, 0]
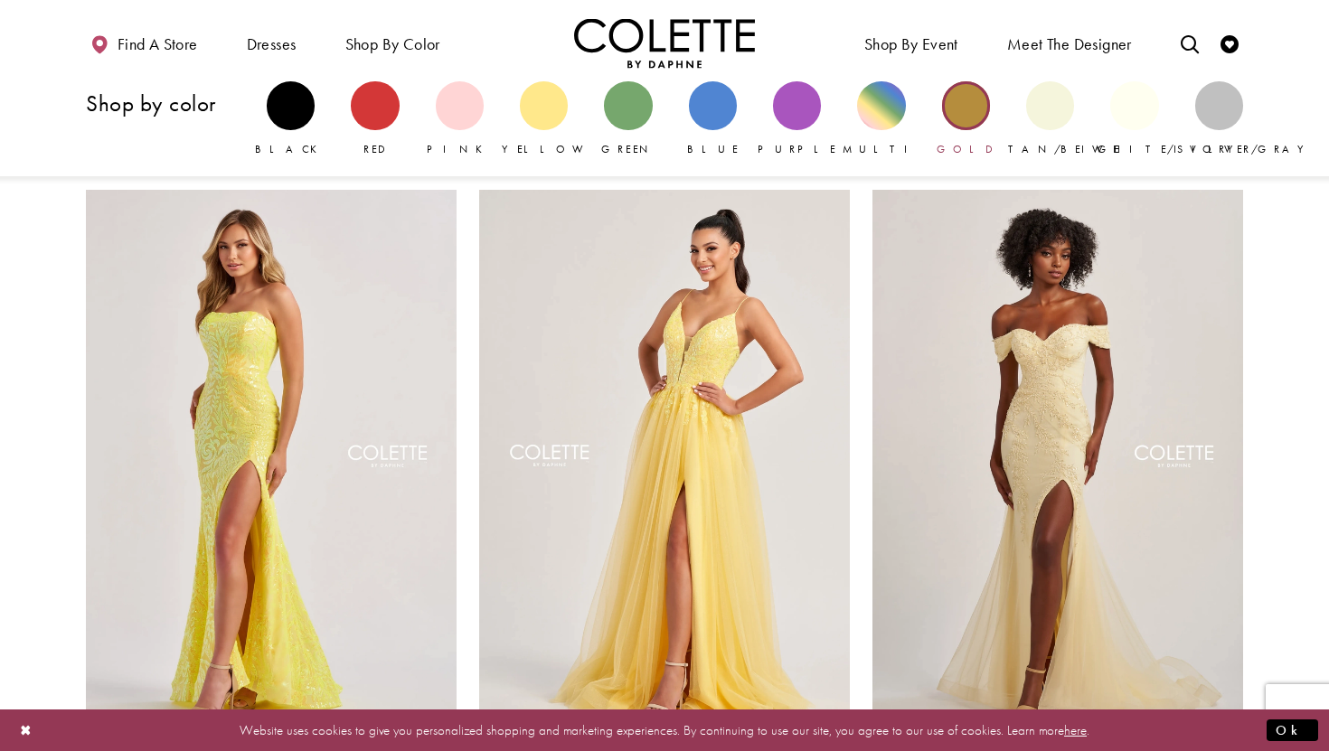
click at [984, 120] on link "Gold" at bounding box center [966, 119] width 48 height 76
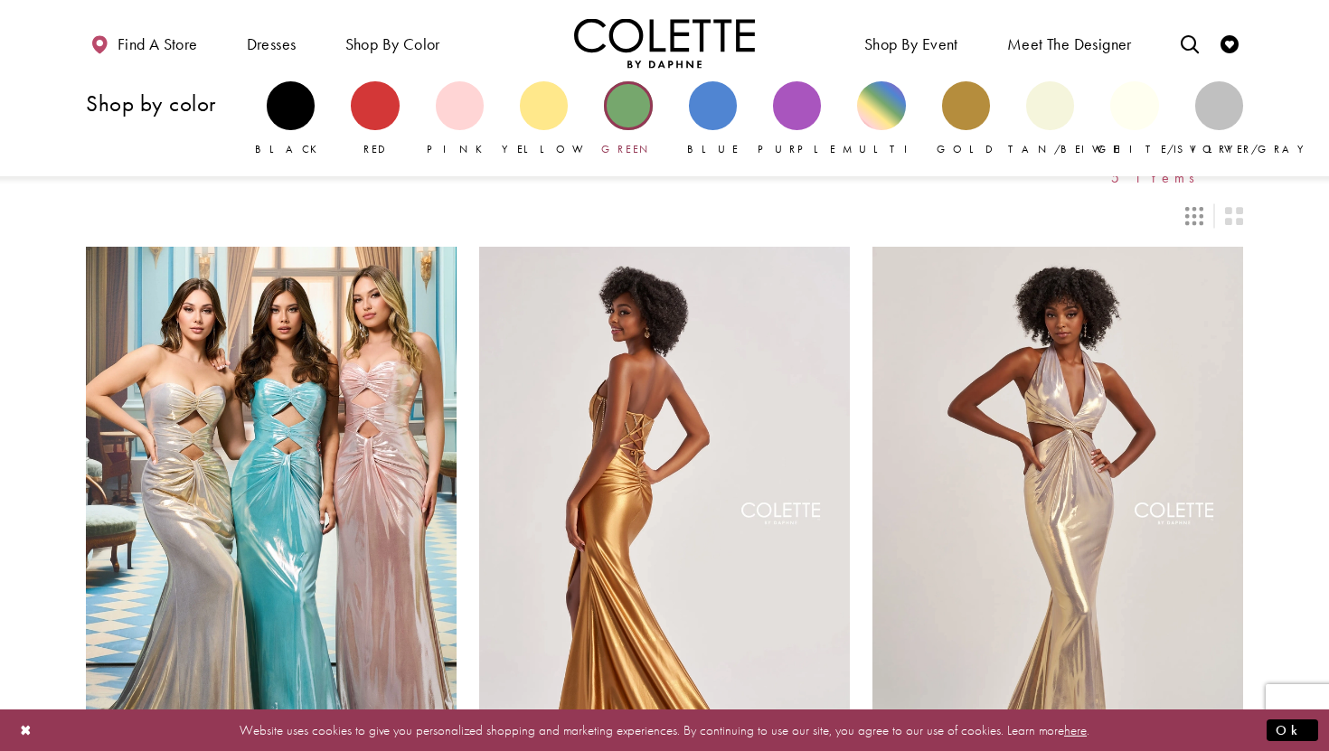
click at [609, 109] on div "Primary block" at bounding box center [628, 105] width 48 height 48
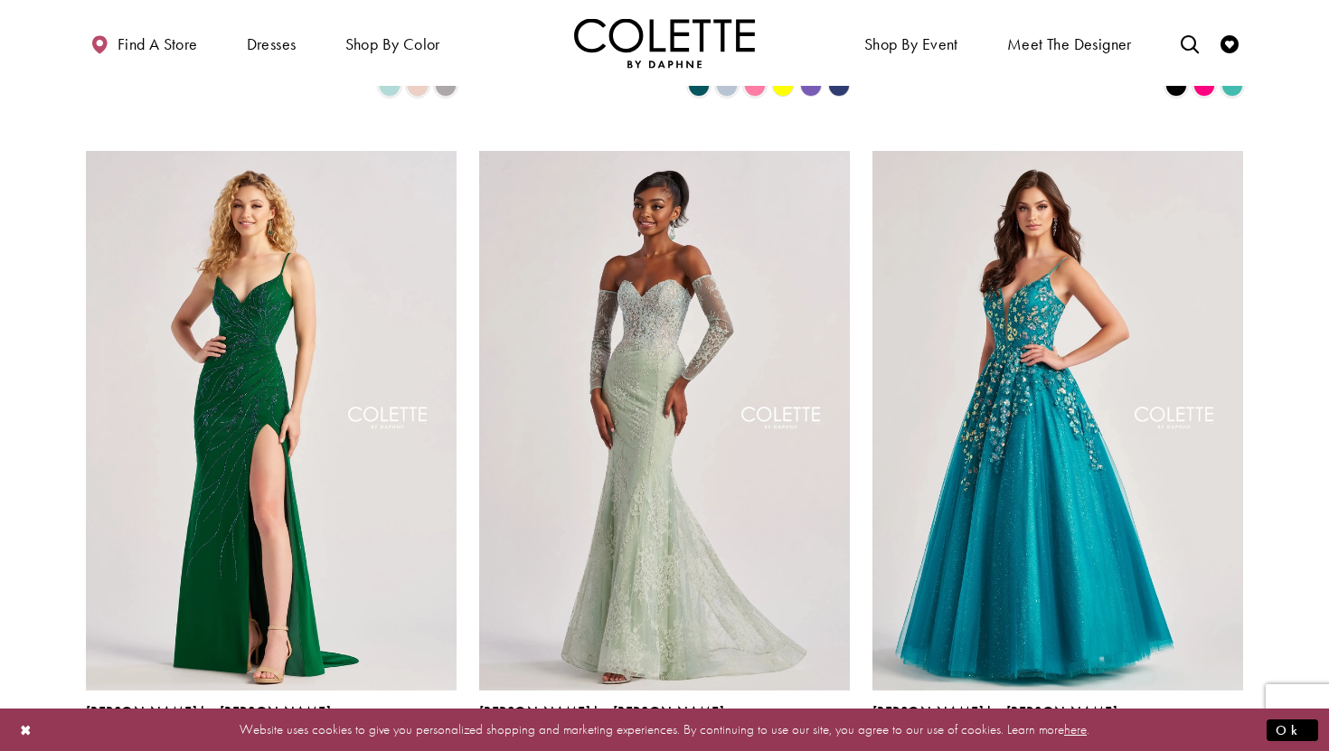
scroll to position [758, 0]
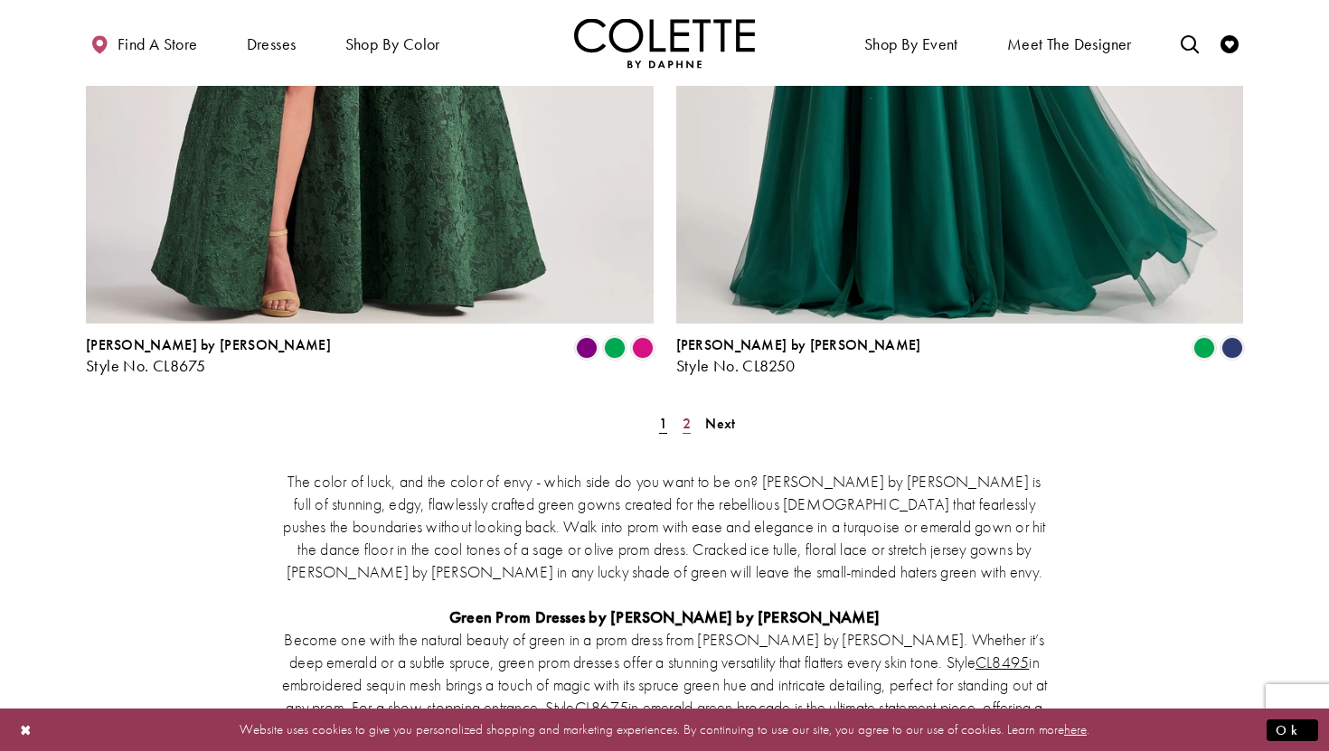
click at [686, 414] on span "2" at bounding box center [687, 423] width 8 height 19
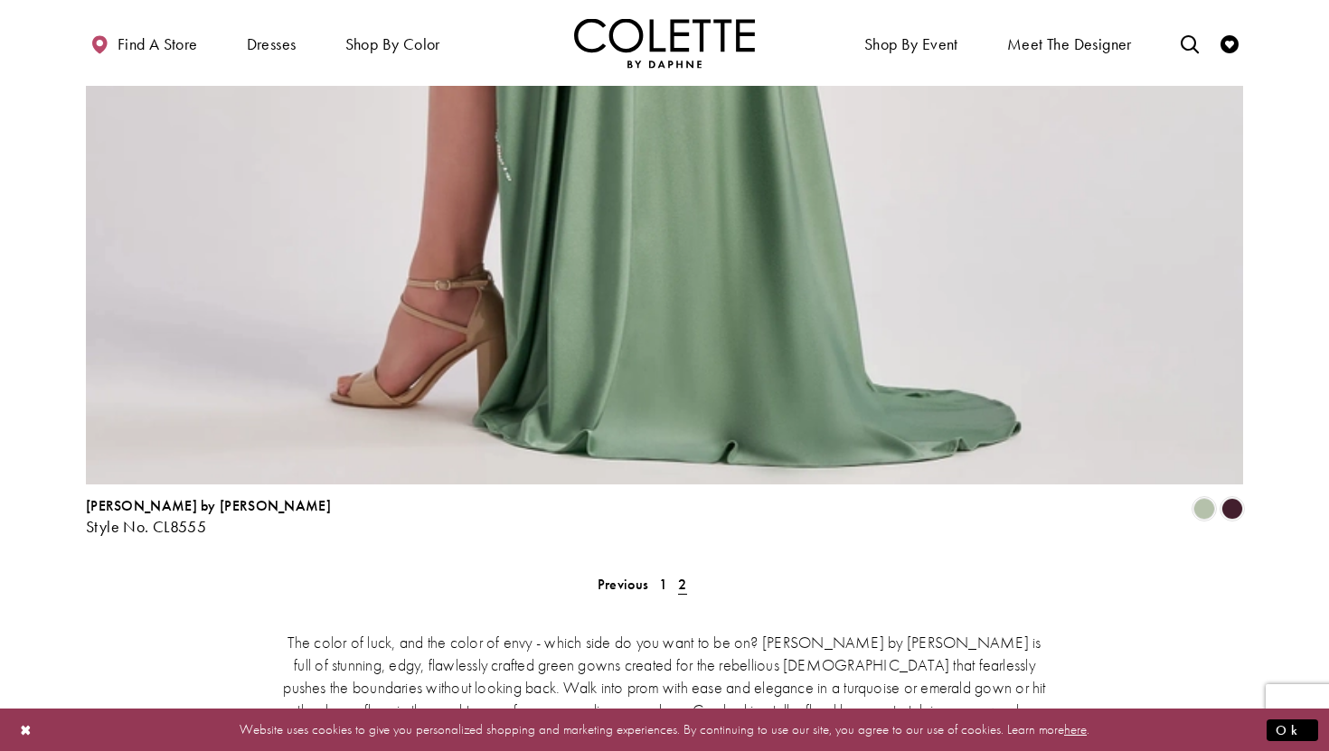
scroll to position [2009, 0]
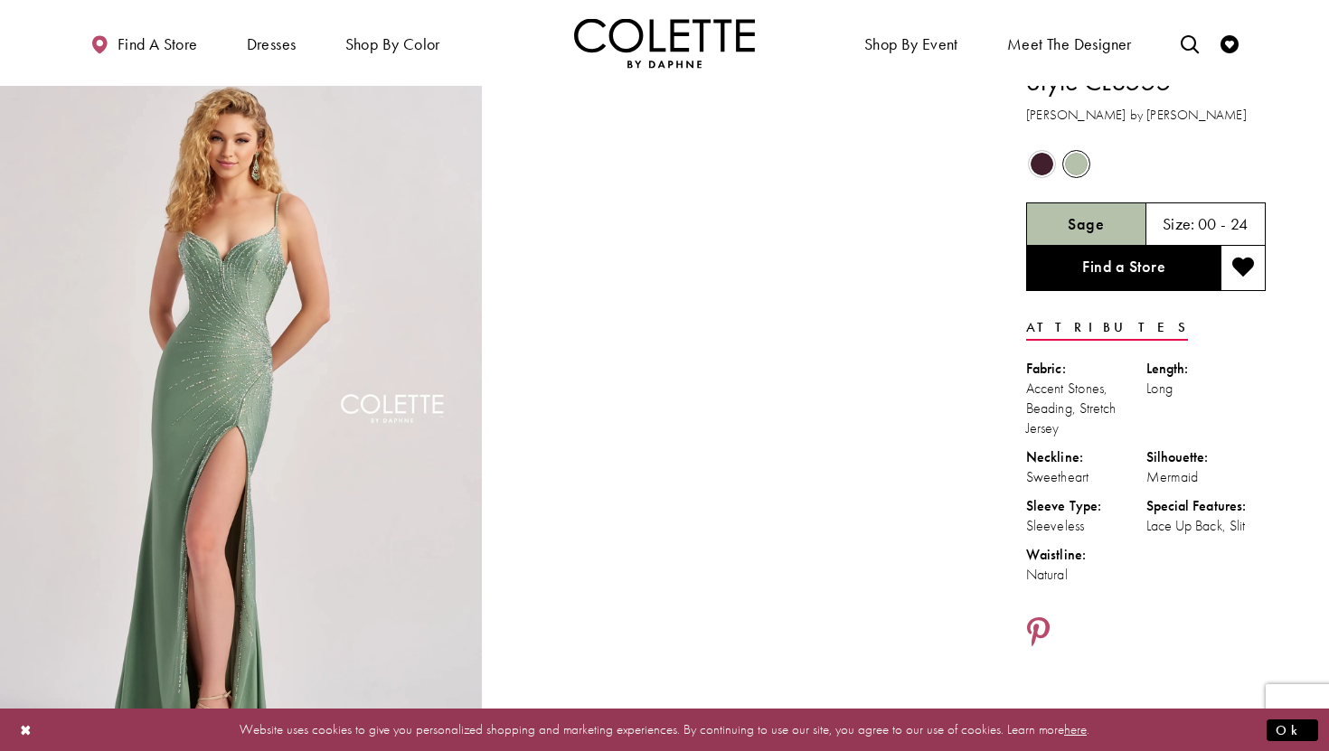
scroll to position [22, 0]
